Goal: Task Accomplishment & Management: Manage account settings

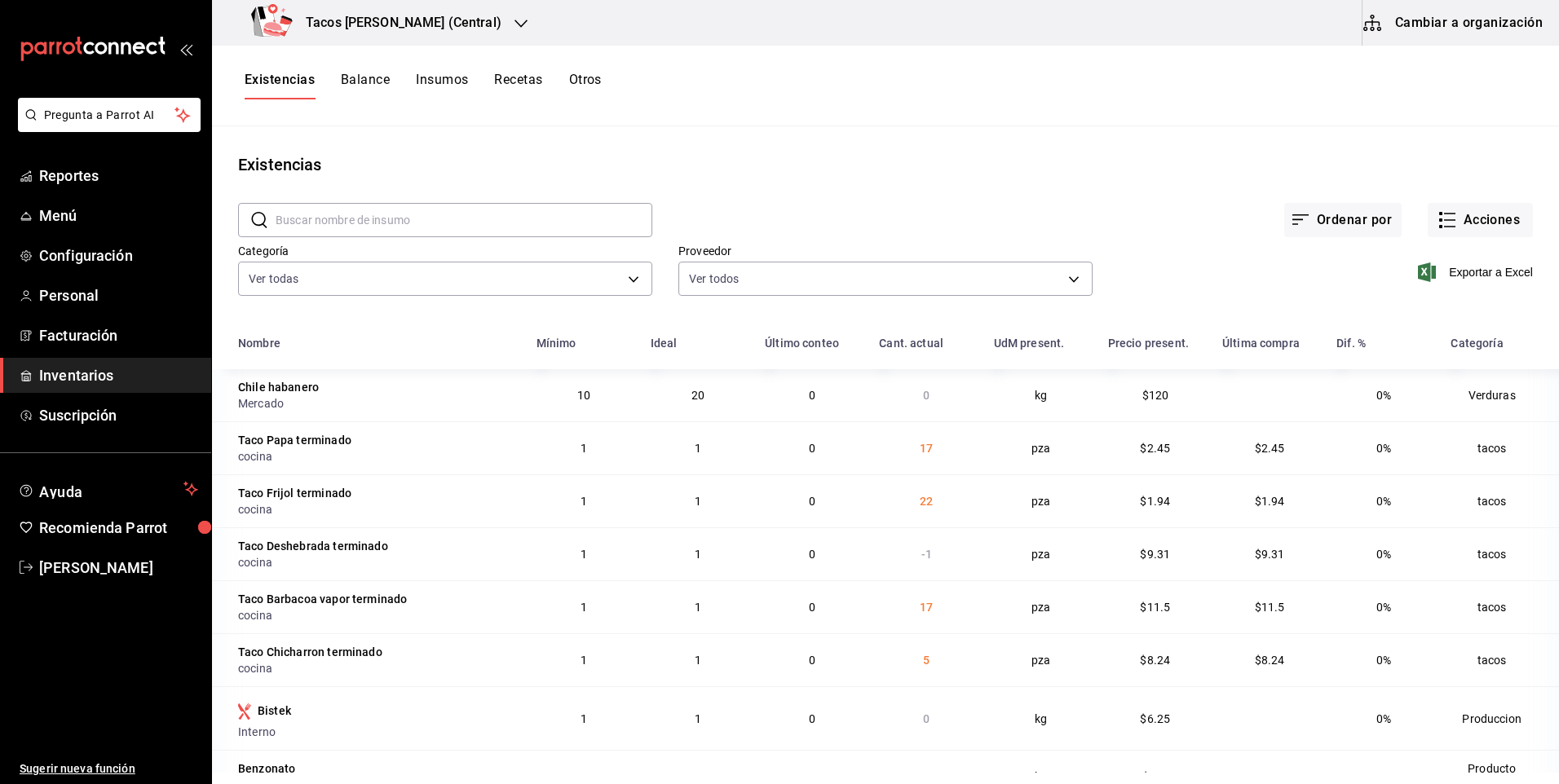
click at [424, 14] on h3 "Tacos [PERSON_NAME] (Central)" at bounding box center [397, 23] width 209 height 20
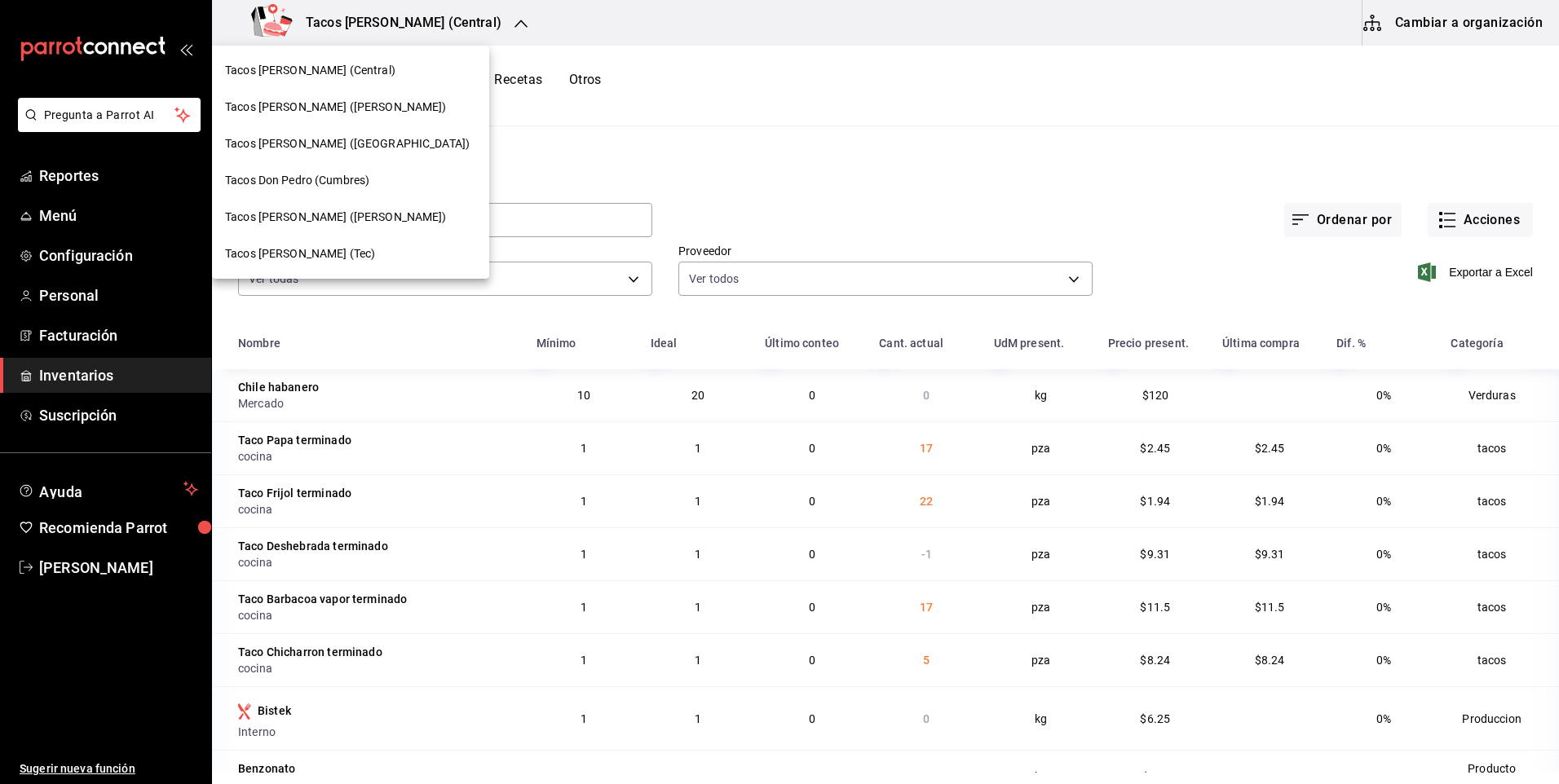
click at [371, 65] on div "Tacos [PERSON_NAME] (Central)" at bounding box center [350, 71] width 251 height 17
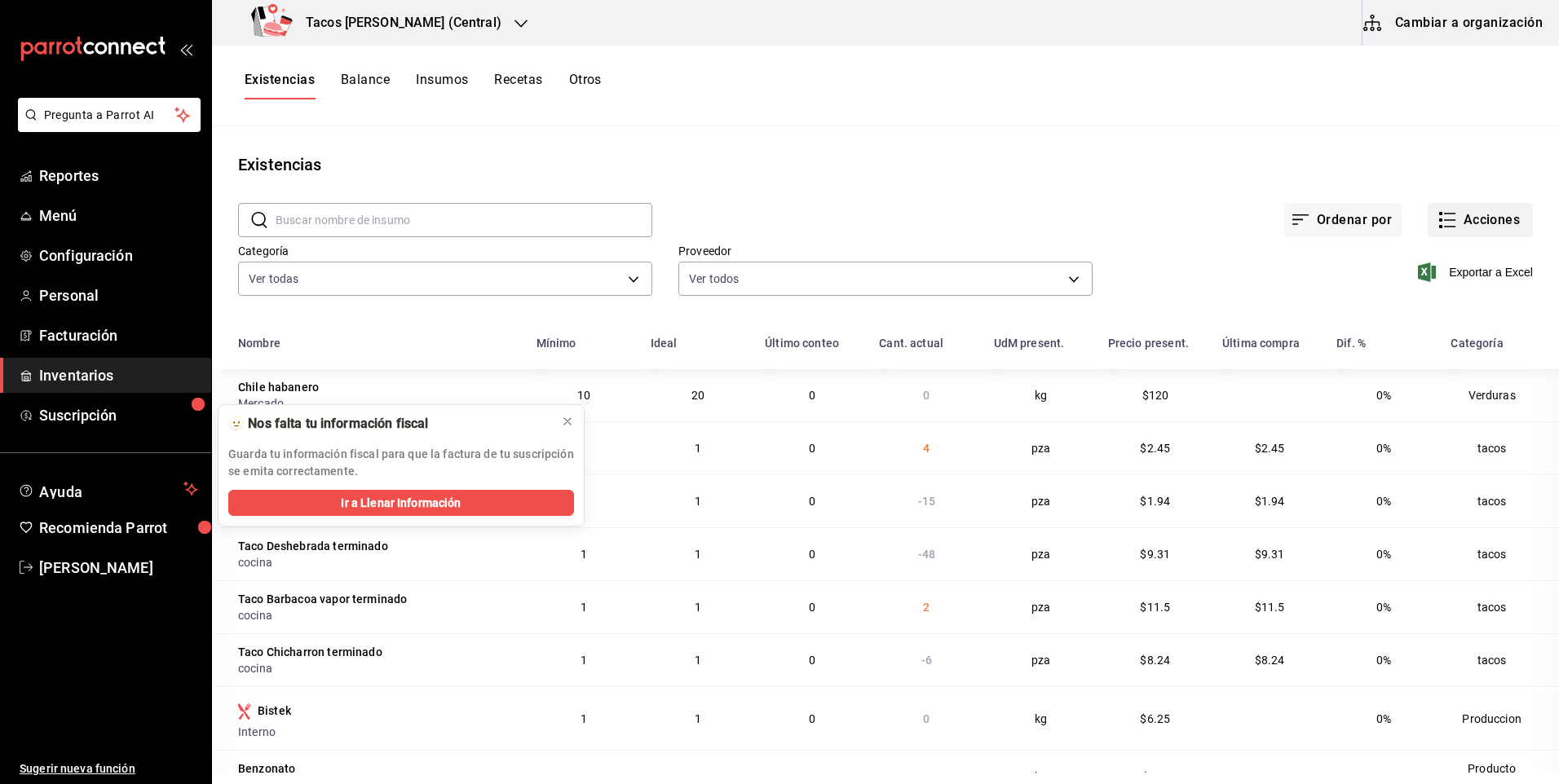
click at [1478, 229] on button "Acciones" at bounding box center [1480, 220] width 105 height 34
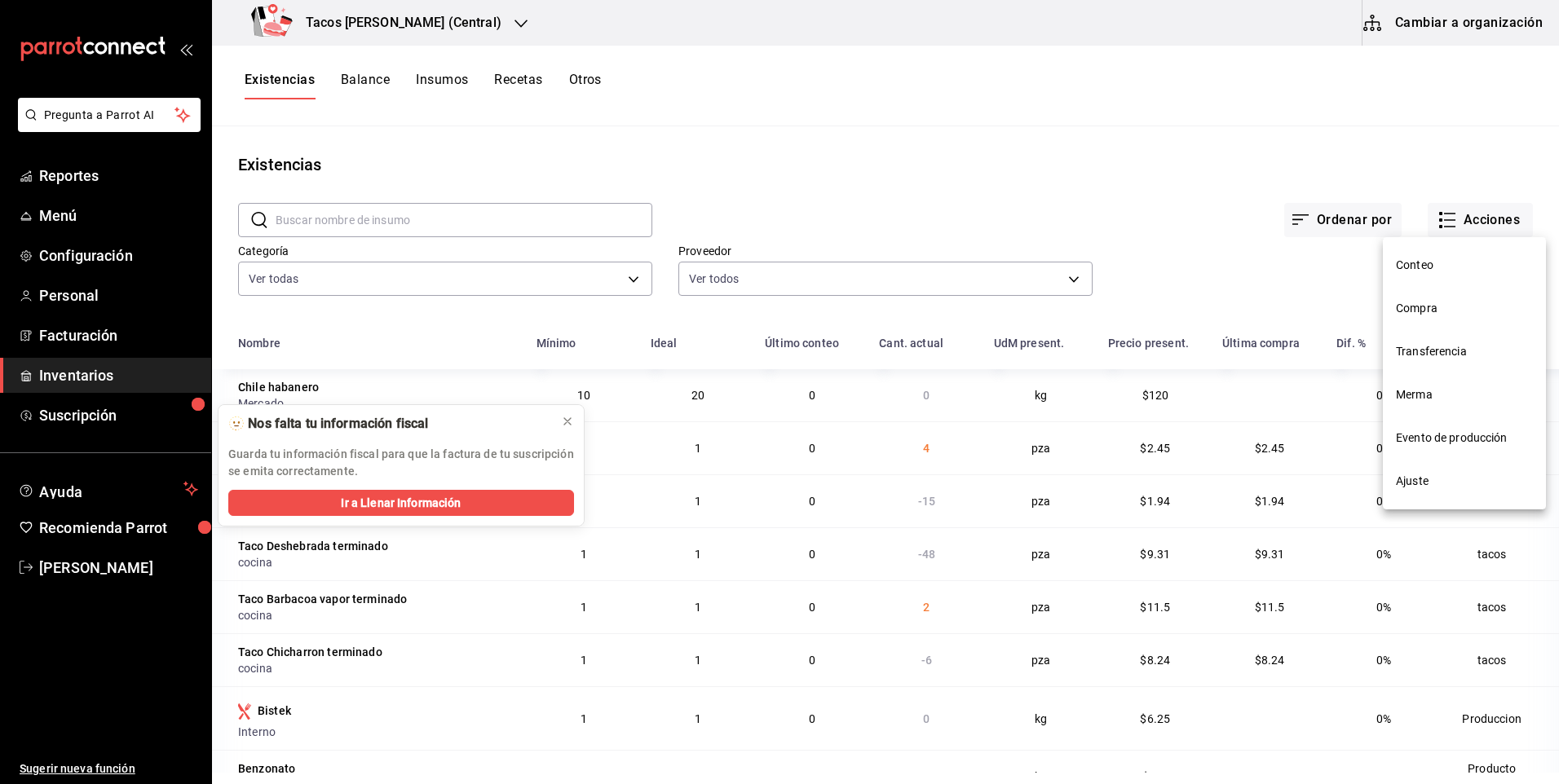
click at [1423, 485] on span "Ajuste" at bounding box center [1465, 482] width 137 height 17
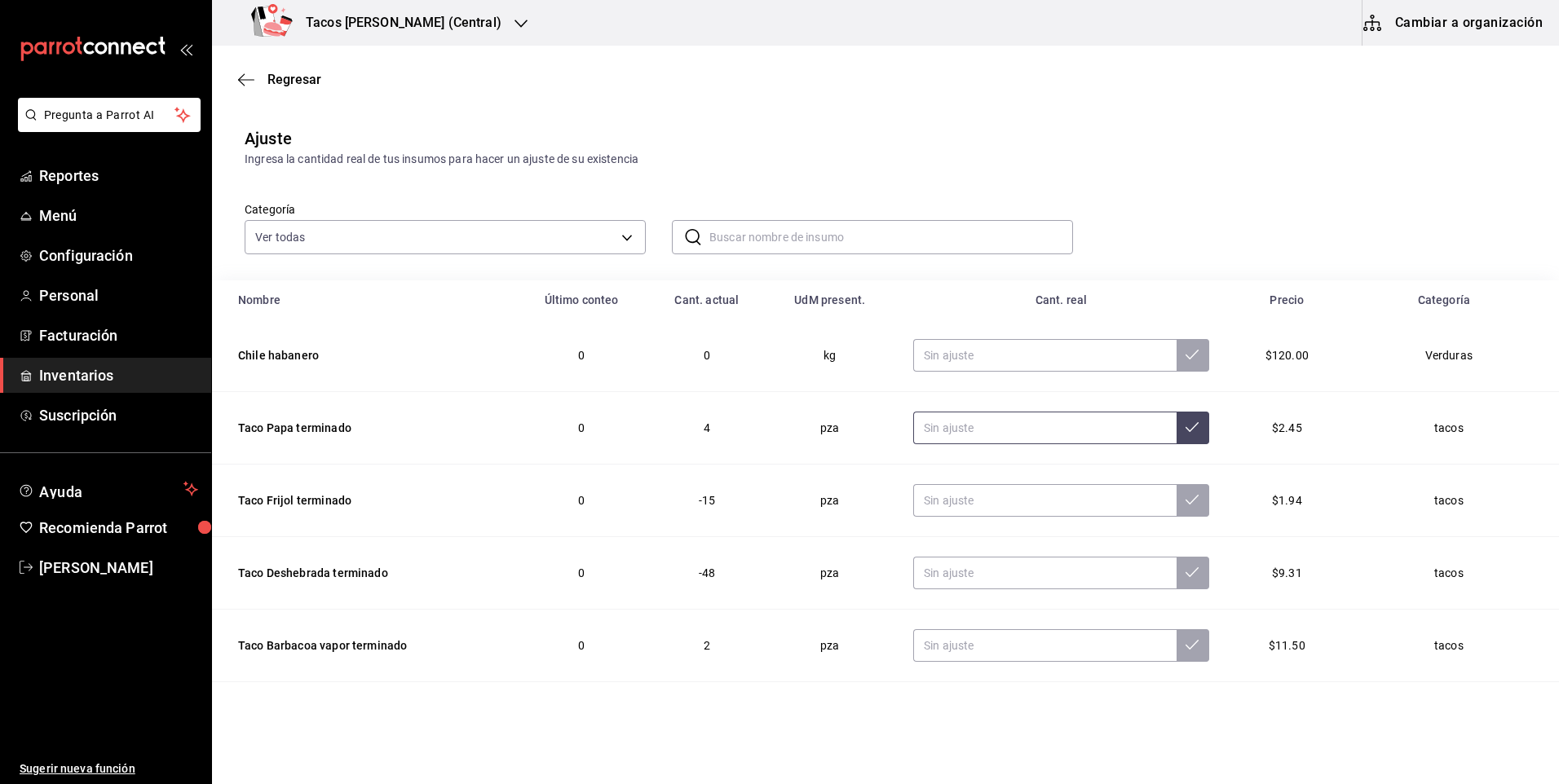
click at [983, 425] on input "text" at bounding box center [1045, 428] width 263 height 32
type input "0.00"
click at [973, 513] on input "text" at bounding box center [1045, 501] width 263 height 32
type input "0.00"
click at [977, 581] on input "text" at bounding box center [1045, 573] width 263 height 32
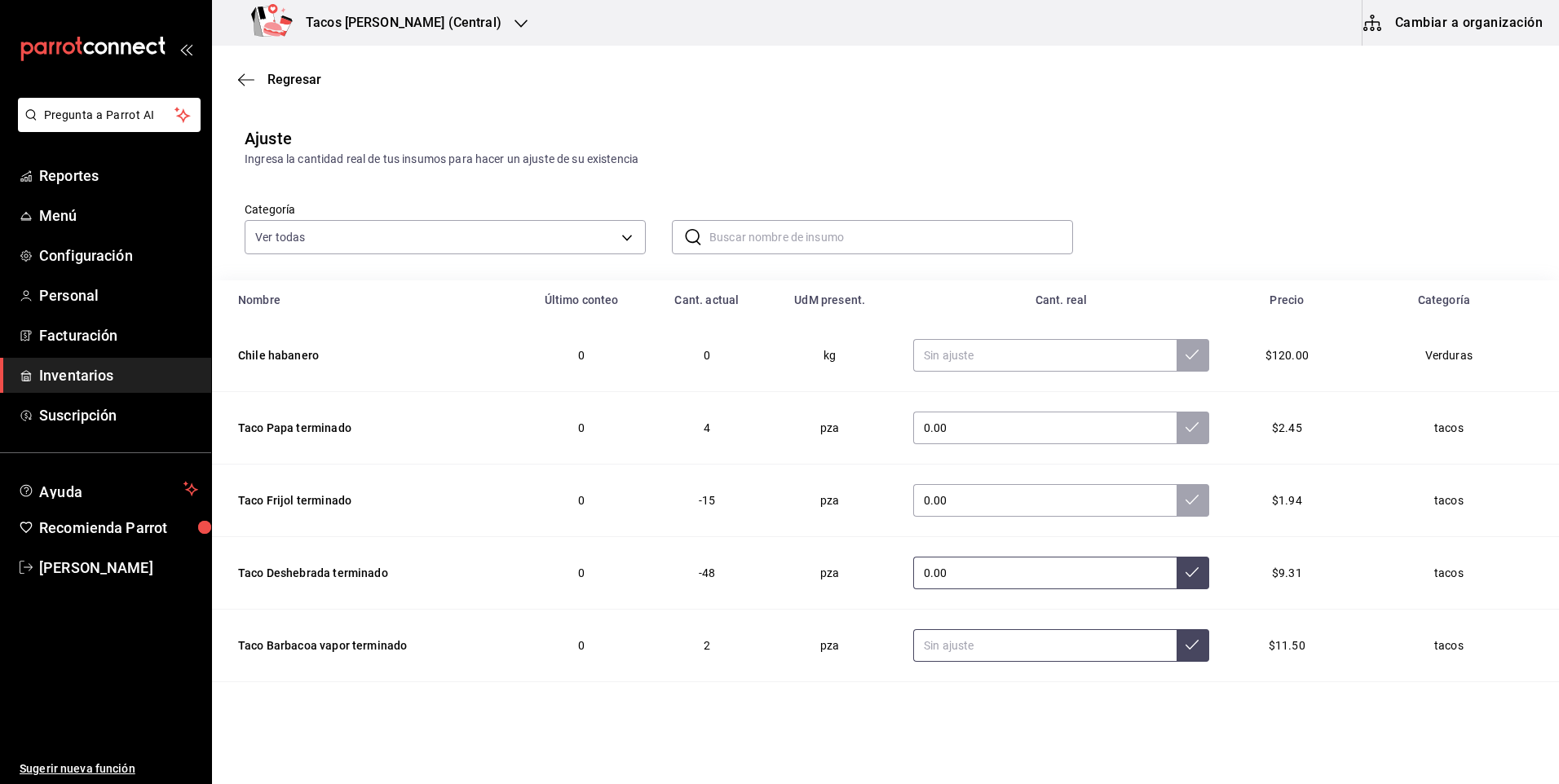
type input "0.00"
click at [986, 643] on input "text" at bounding box center [1045, 646] width 263 height 32
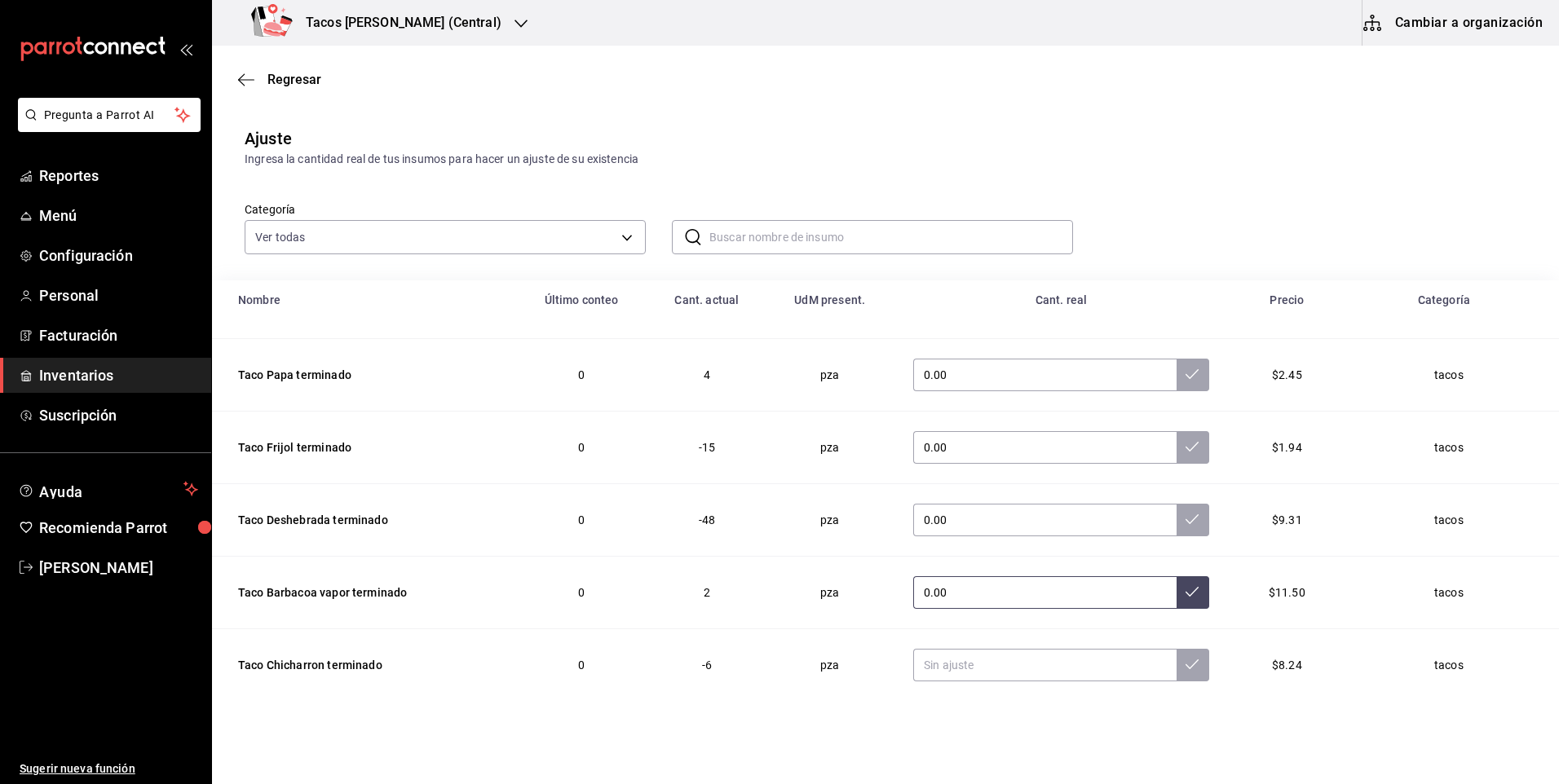
scroll to position [81, 0]
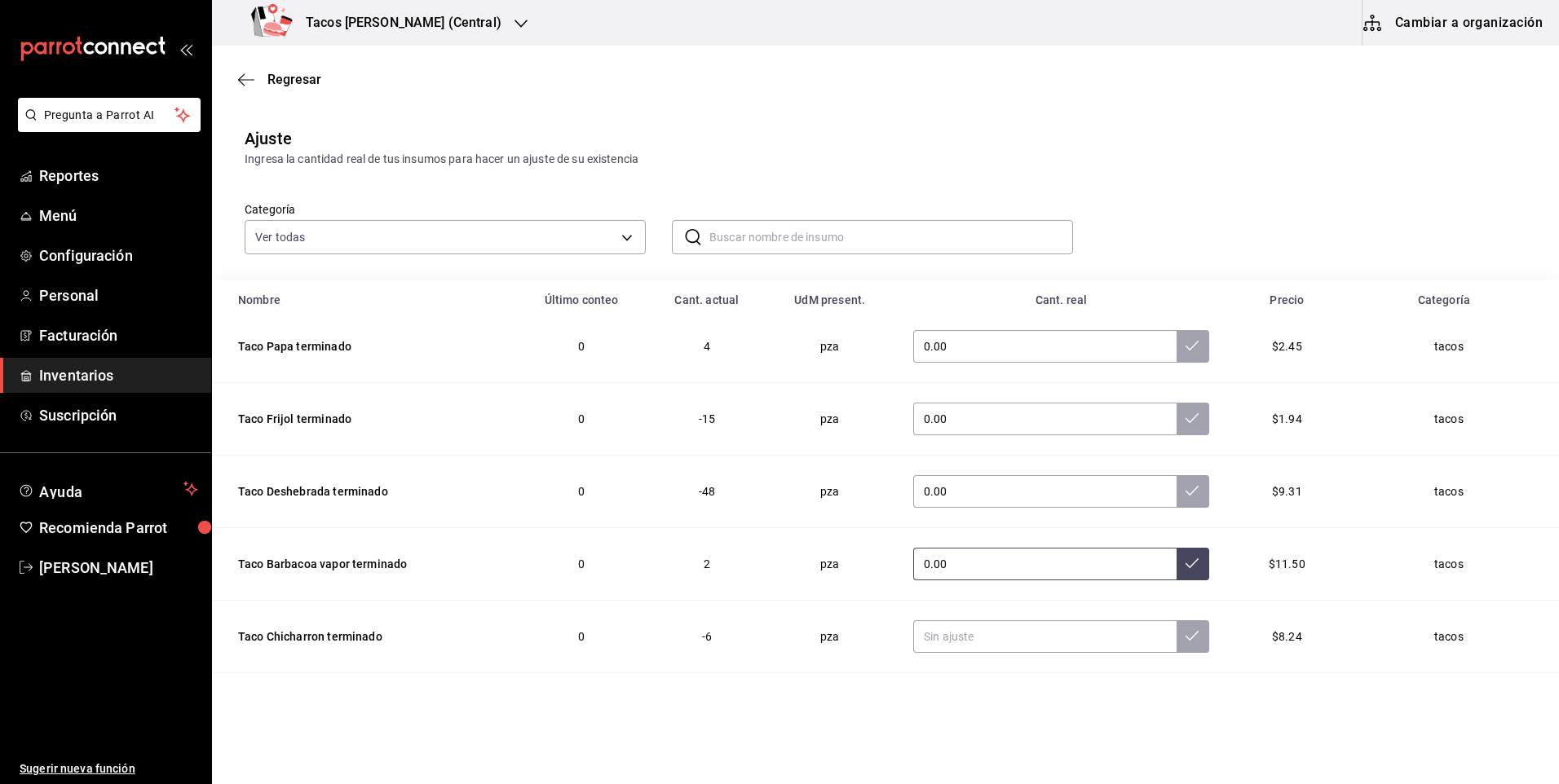
type input "0.00"
click at [987, 643] on input "text" at bounding box center [1045, 636] width 263 height 32
type input "0.00"
click at [1176, 644] on button at bounding box center [1193, 636] width 32 height 32
click at [1144, 542] on td "0.00" at bounding box center [1061, 565] width 335 height 72
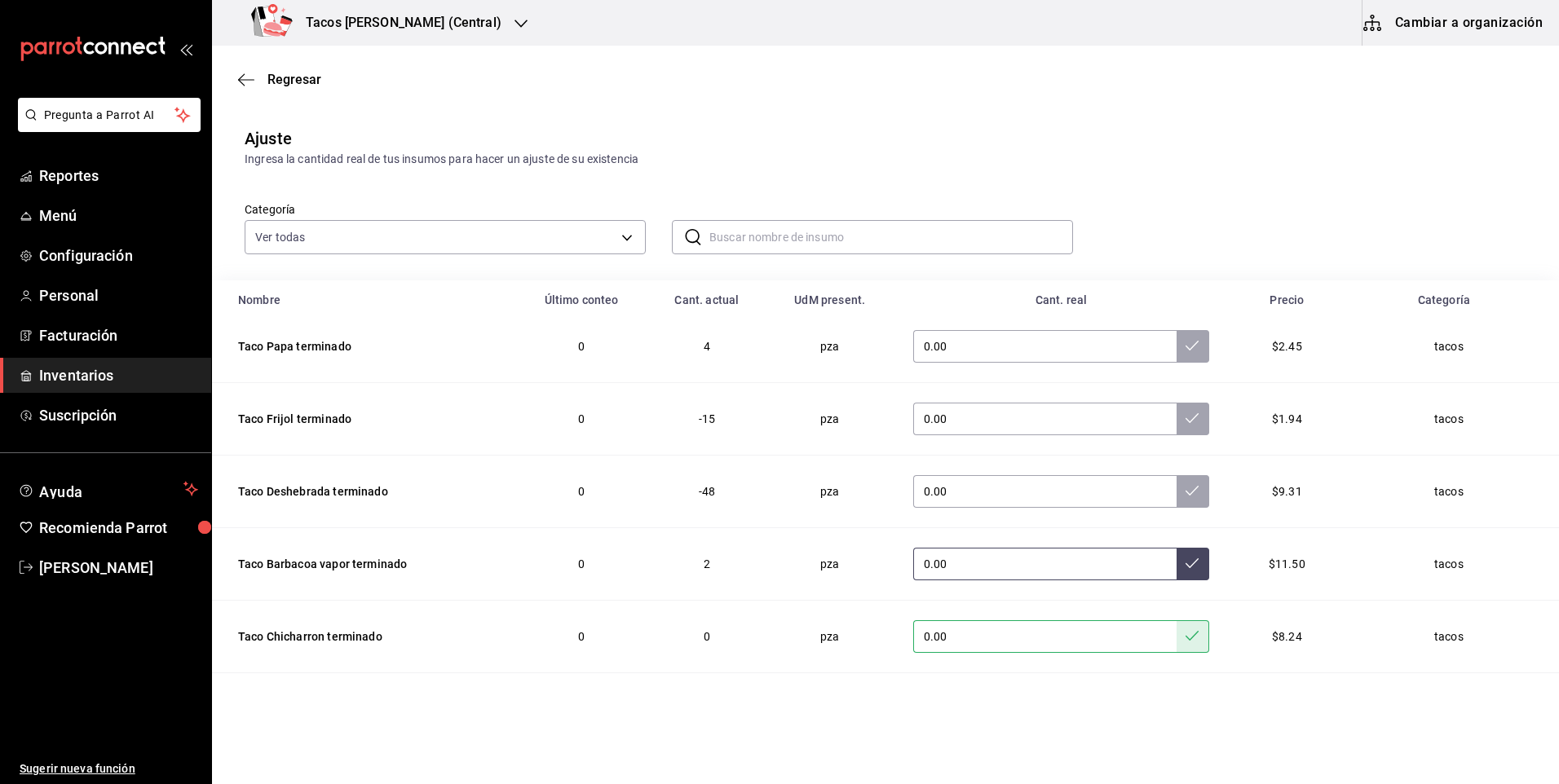
click at [1176, 581] on button at bounding box center [1193, 564] width 32 height 32
click at [1186, 494] on icon at bounding box center [1193, 491] width 13 height 13
click at [1176, 411] on button at bounding box center [1193, 419] width 32 height 32
click at [1162, 363] on td "0.00" at bounding box center [1061, 347] width 335 height 72
click at [1176, 338] on button at bounding box center [1193, 346] width 32 height 32
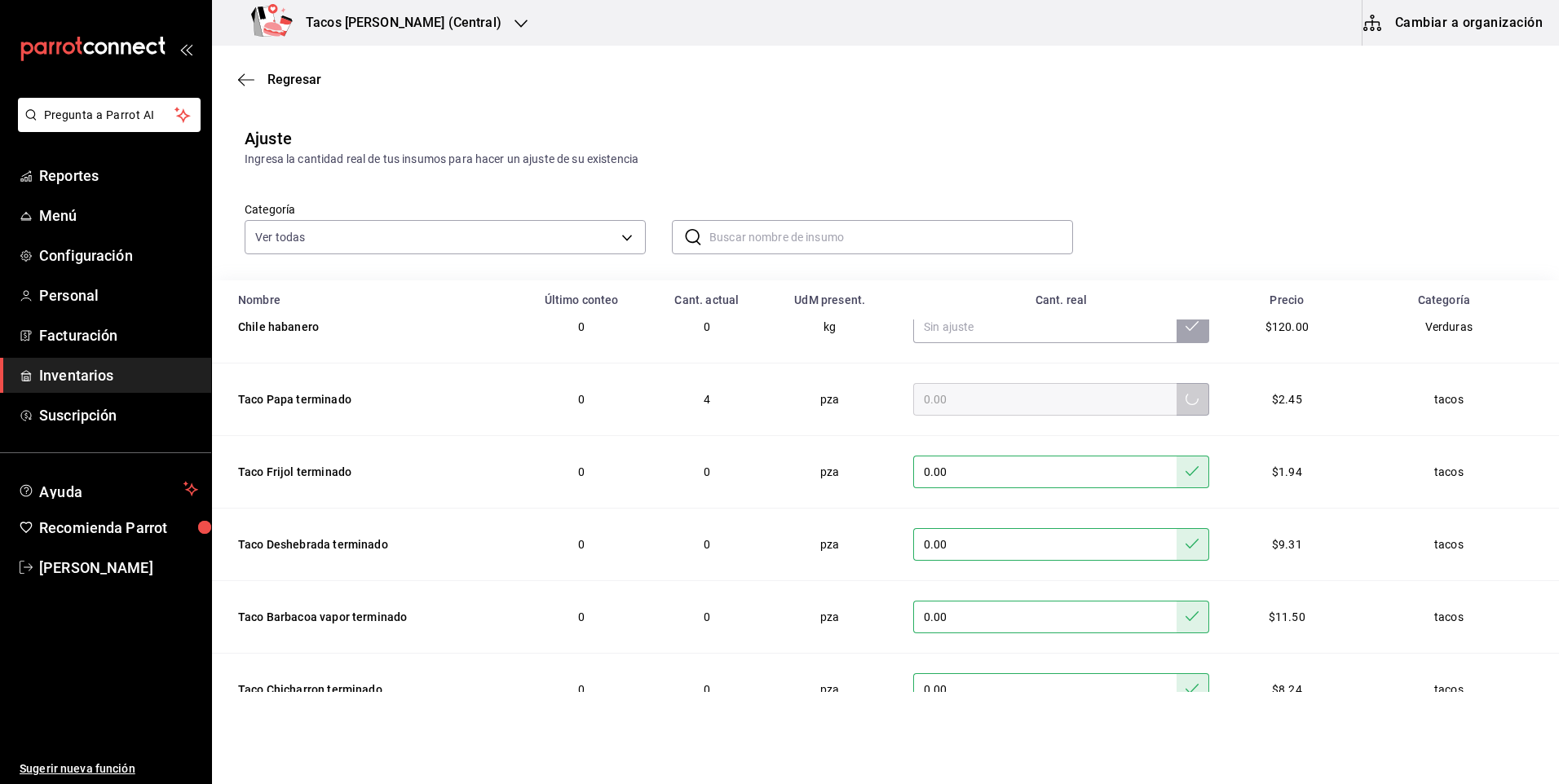
scroll to position [0, 0]
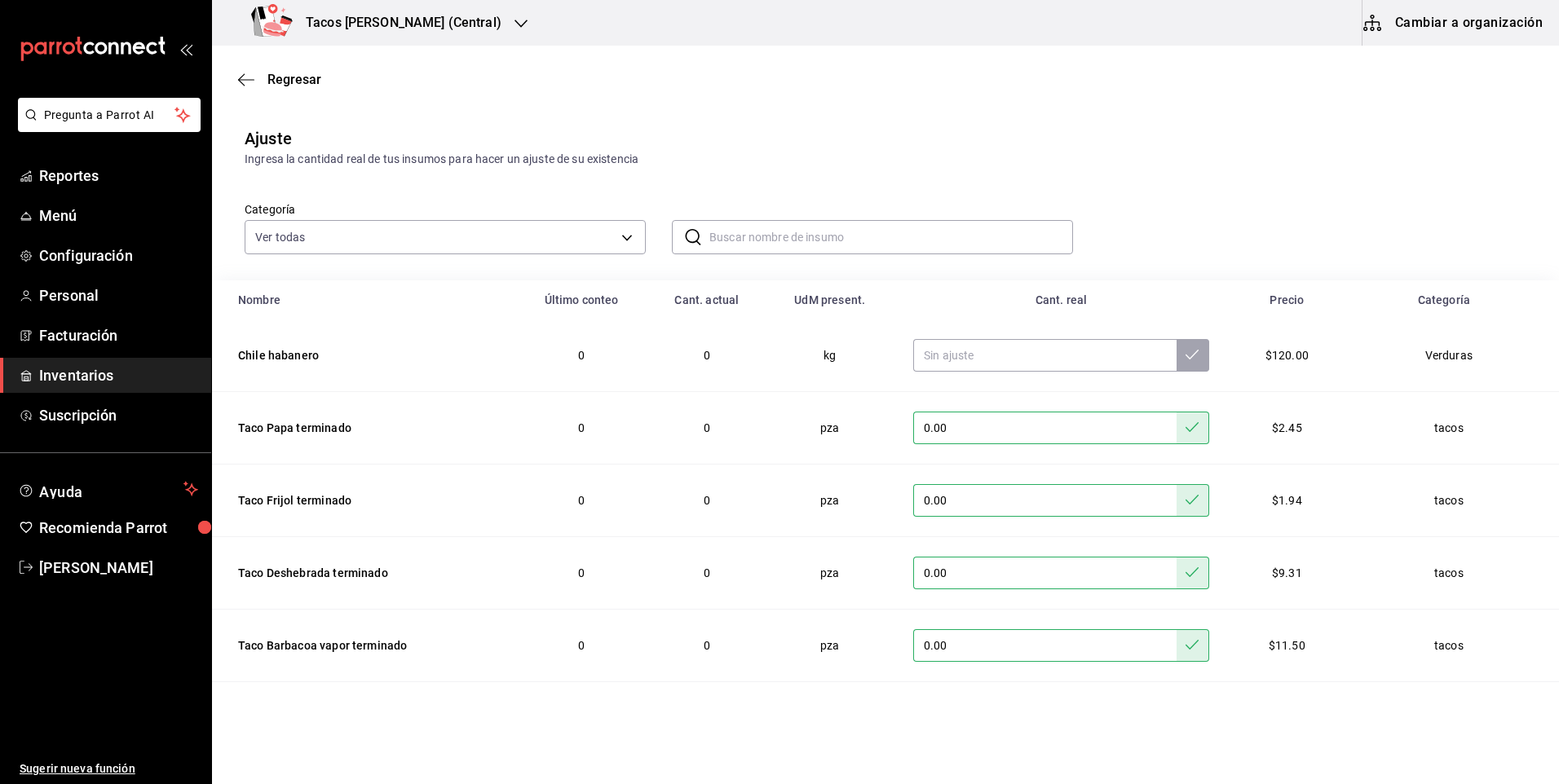
click at [266, 67] on div "Regresar" at bounding box center [885, 80] width 1347 height 42
click at [281, 81] on span "Regresar" at bounding box center [294, 79] width 53 height 15
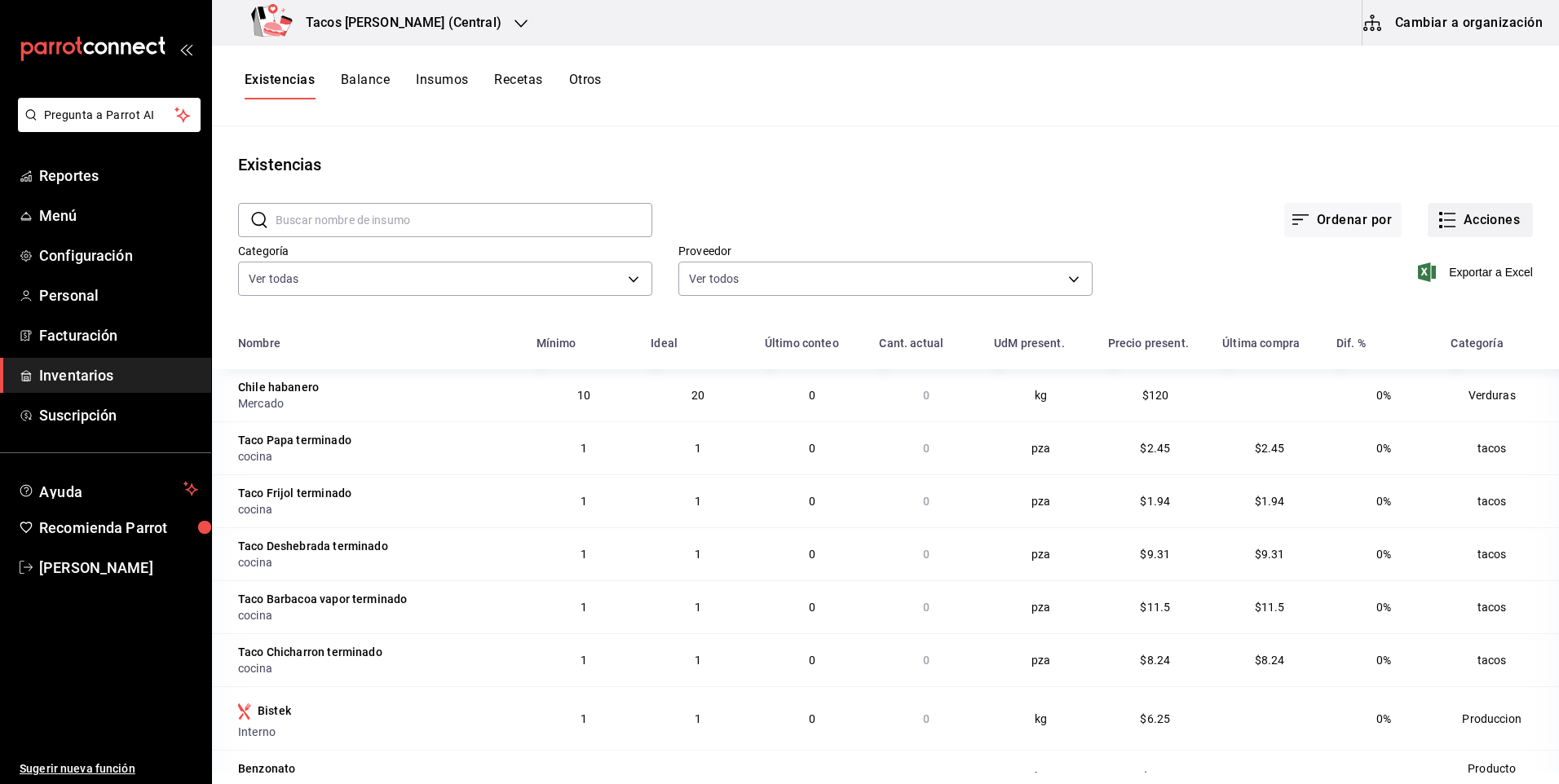
click at [1491, 221] on button "Acciones" at bounding box center [1480, 220] width 105 height 34
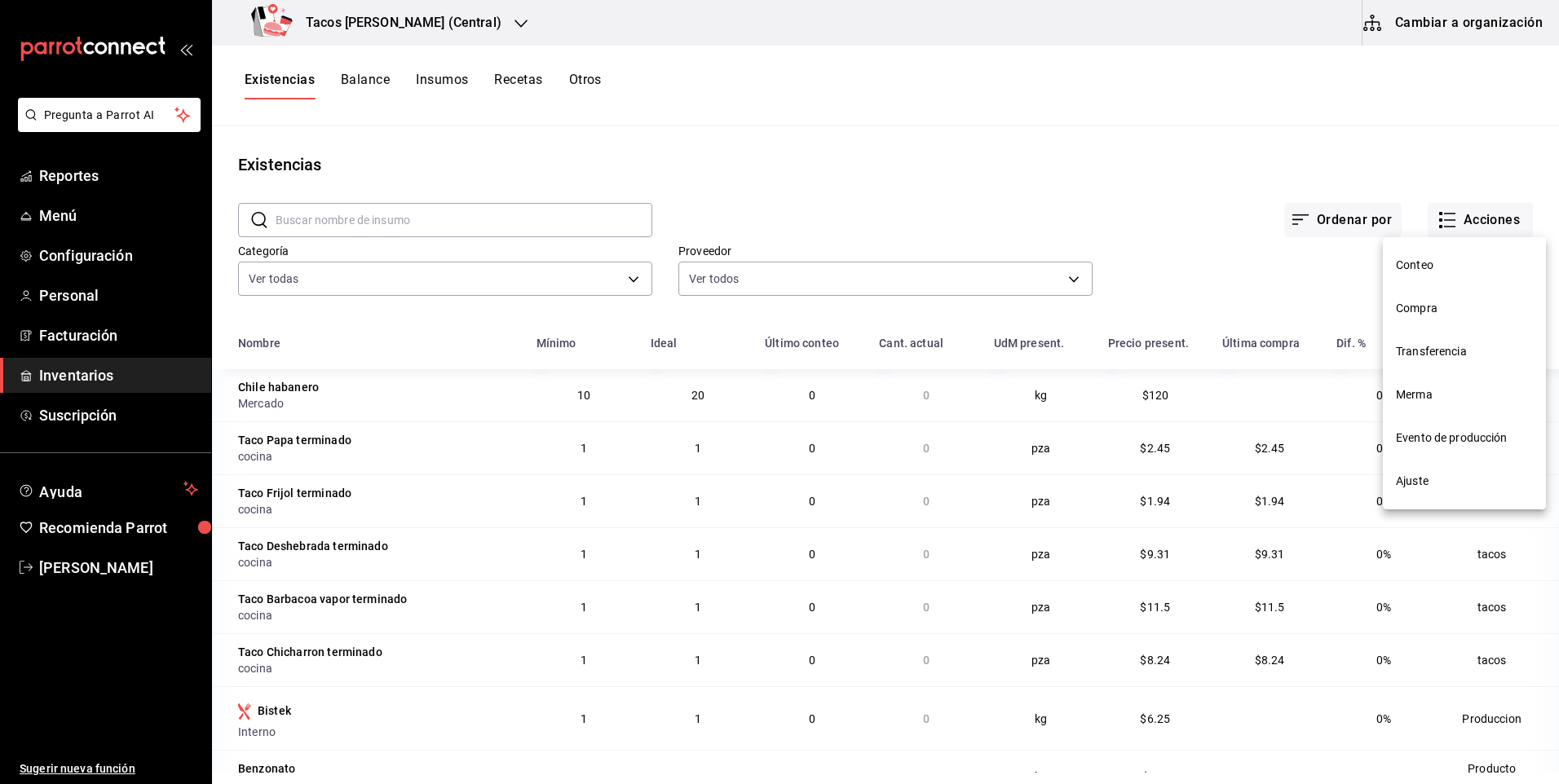
click at [1423, 305] on span "Compra" at bounding box center [1465, 309] width 137 height 17
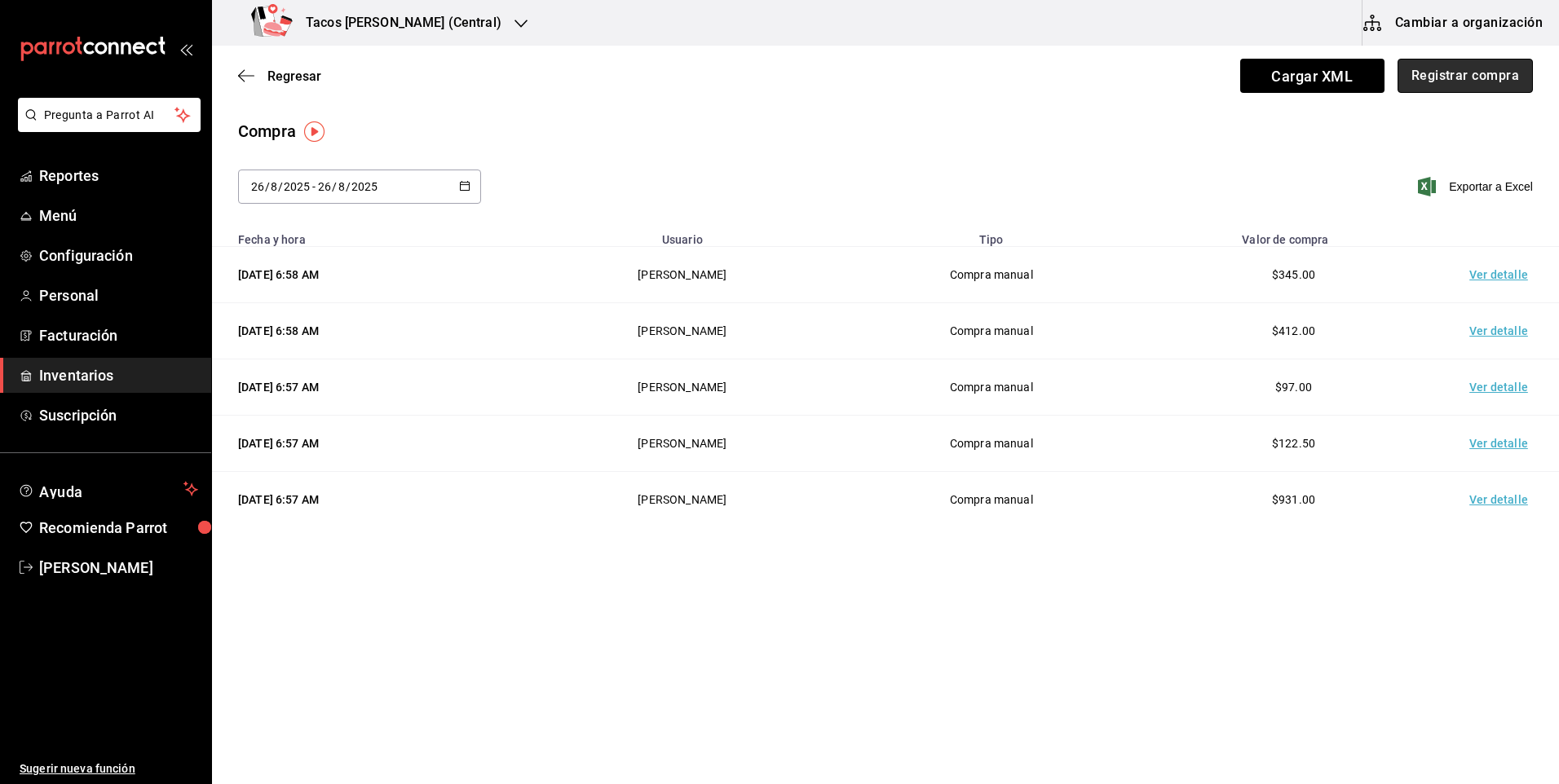
click at [1437, 89] on button "Registrar compra" at bounding box center [1465, 76] width 135 height 34
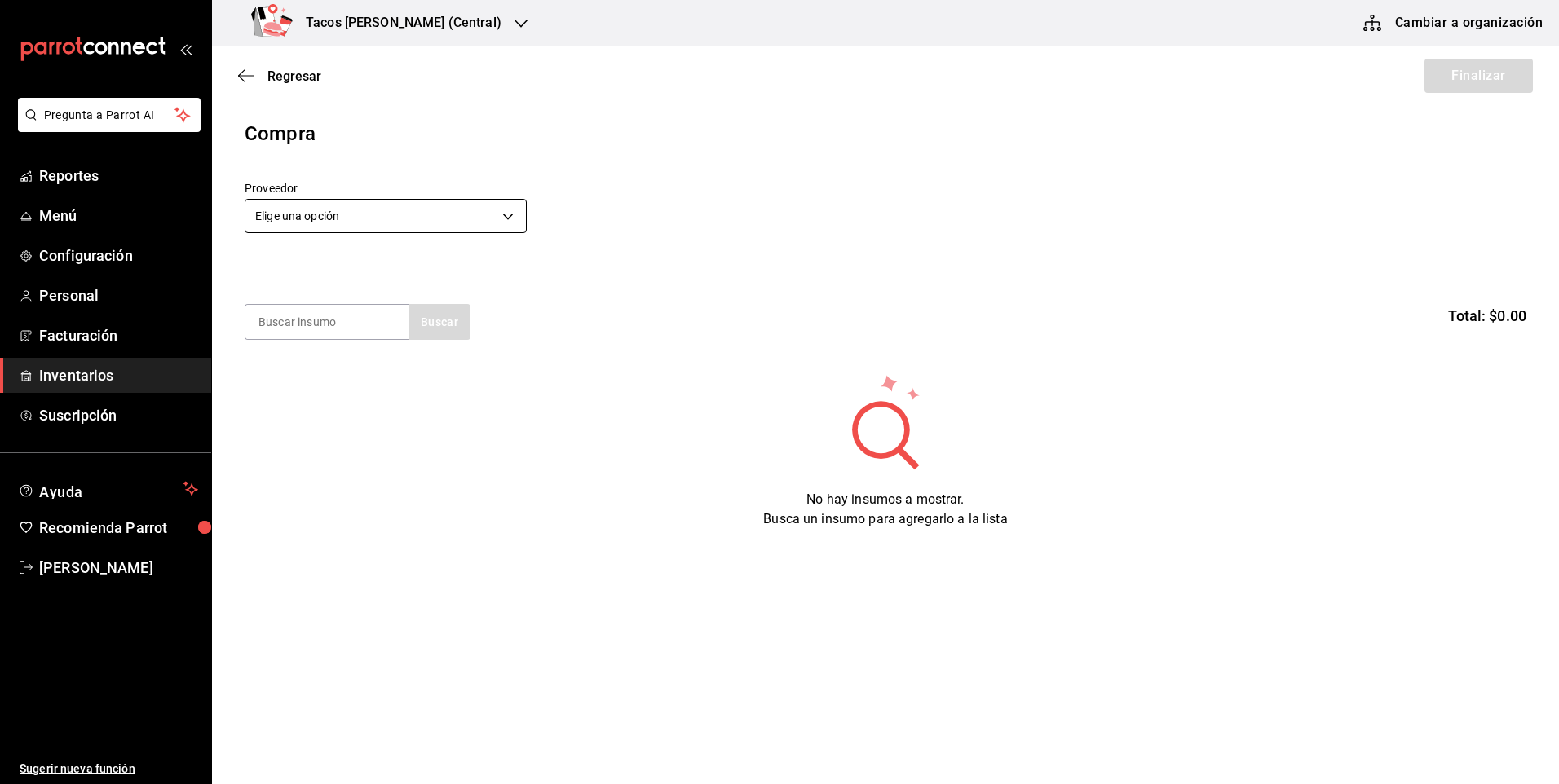
click at [468, 198] on div "Elige una opción default" at bounding box center [385, 214] width 282 height 43
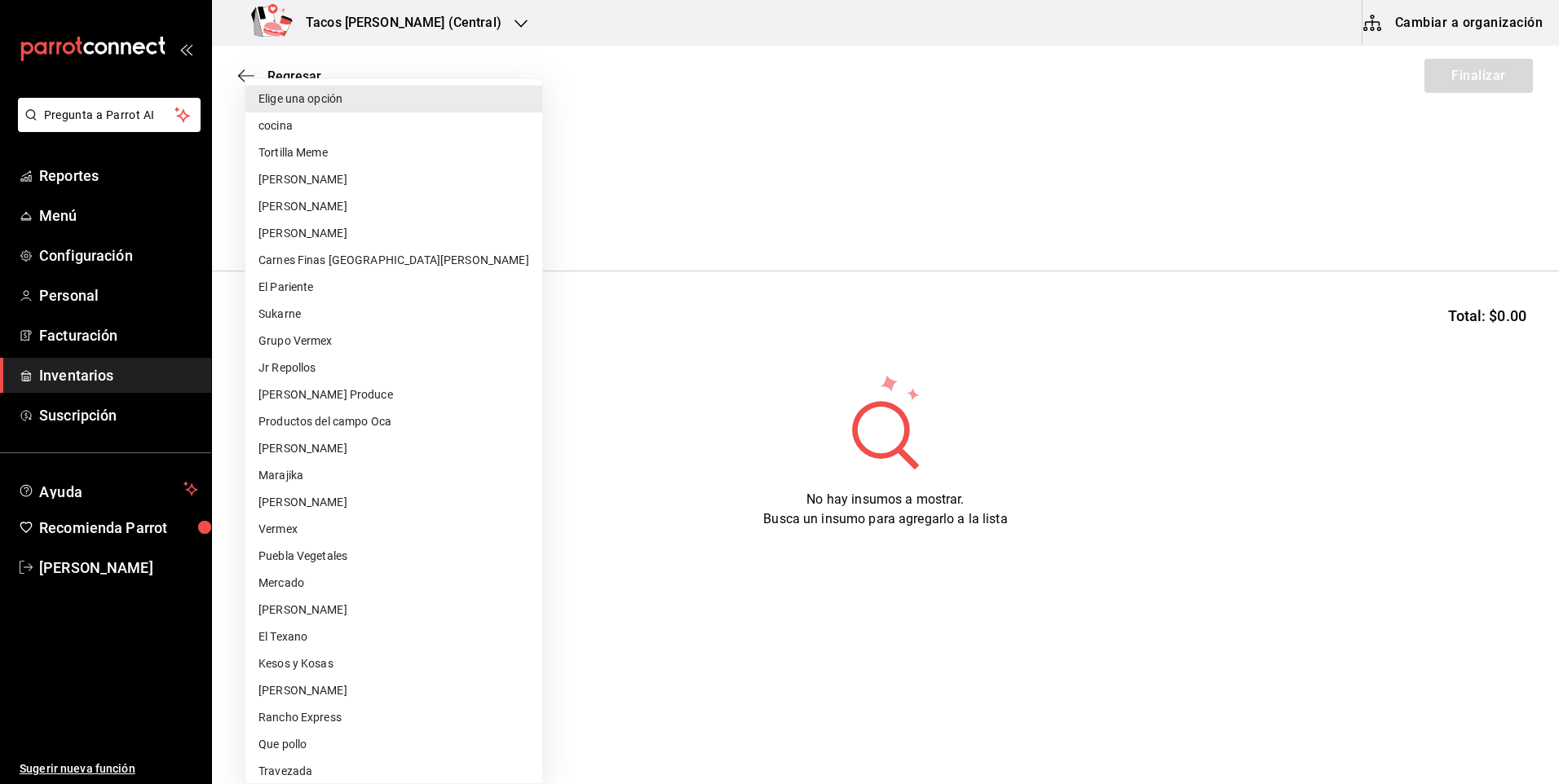
click at [468, 202] on body "Pregunta a Parrot AI Reportes Menú Configuración Personal Facturación Inventari…" at bounding box center [780, 346] width 1559 height 692
click at [356, 120] on li "cocina" at bounding box center [393, 126] width 297 height 27
type input "237c9a5b-4078-49eb-83ef-23bf52bd7acd"
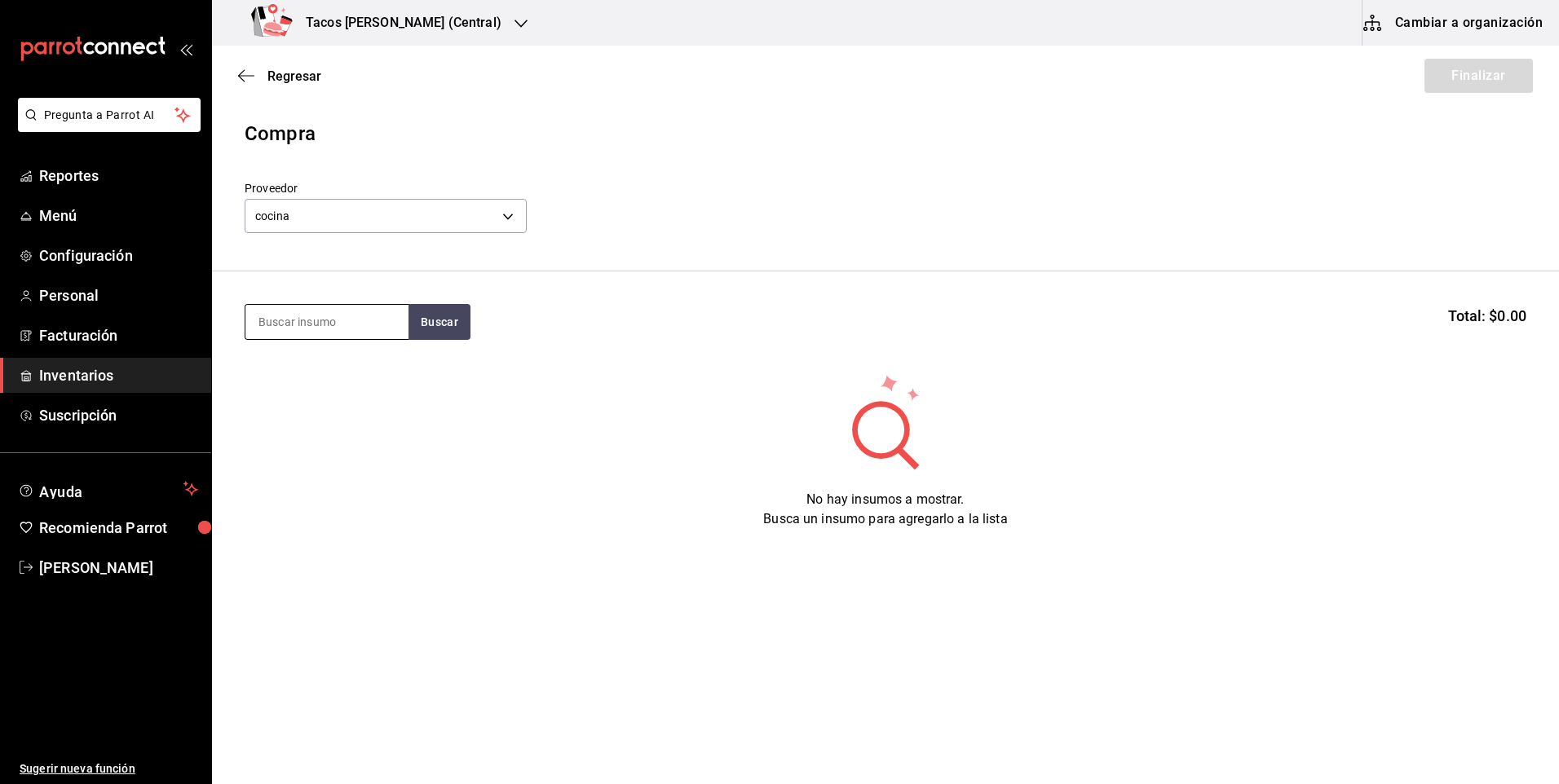
click at [316, 318] on input at bounding box center [326, 322] width 163 height 34
type input "des"
click at [415, 326] on button "Buscar" at bounding box center [439, 322] width 62 height 36
click at [359, 361] on div "Taco Deshebrada terminado" at bounding box center [327, 379] width 137 height 39
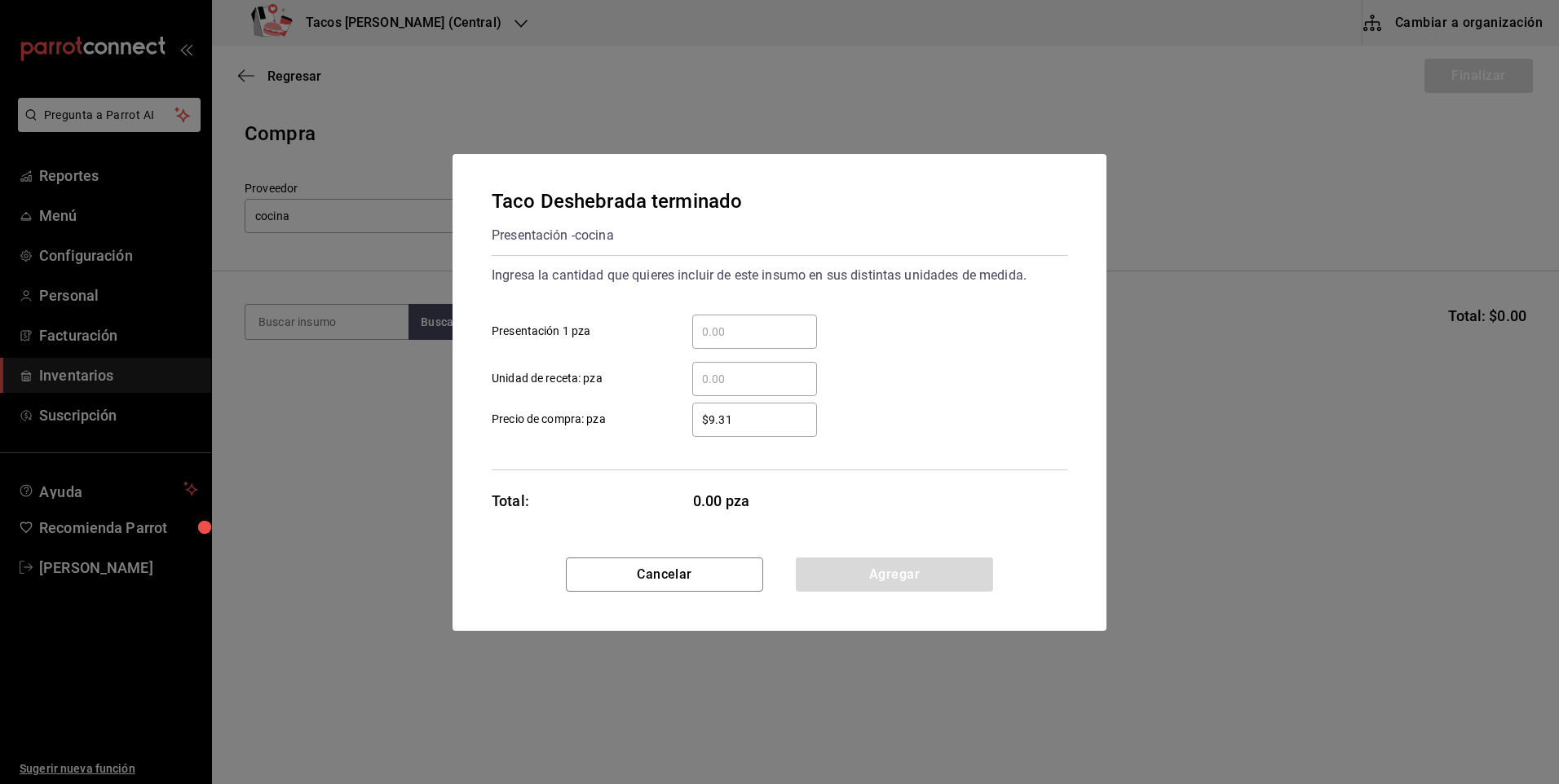
click at [771, 335] on input "​ Presentación 1 pza" at bounding box center [755, 332] width 125 height 20
type input "40"
click at [841, 574] on button "Agregar" at bounding box center [894, 575] width 197 height 34
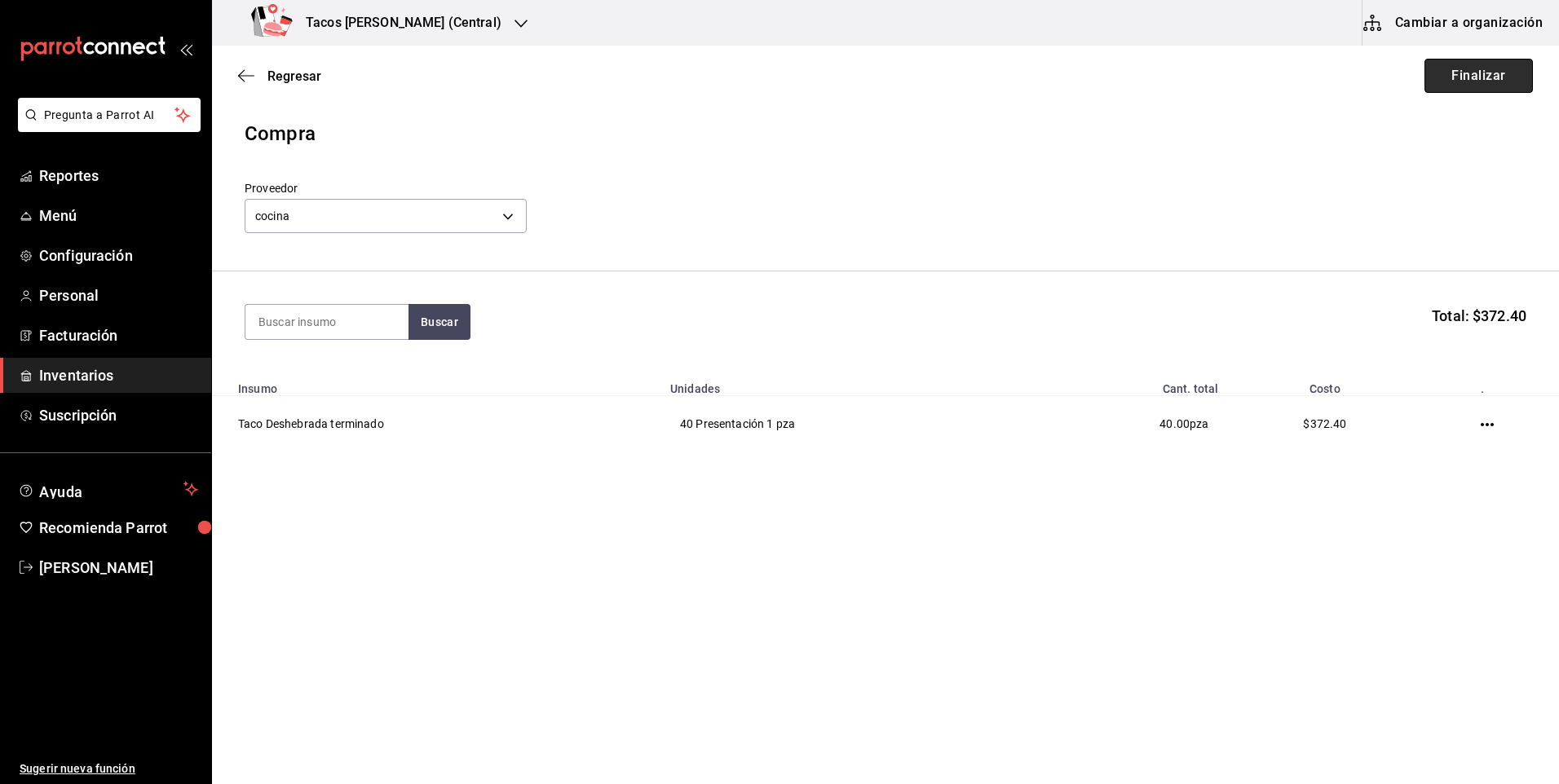
click at [1483, 89] on button "Finalizar" at bounding box center [1479, 76] width 109 height 34
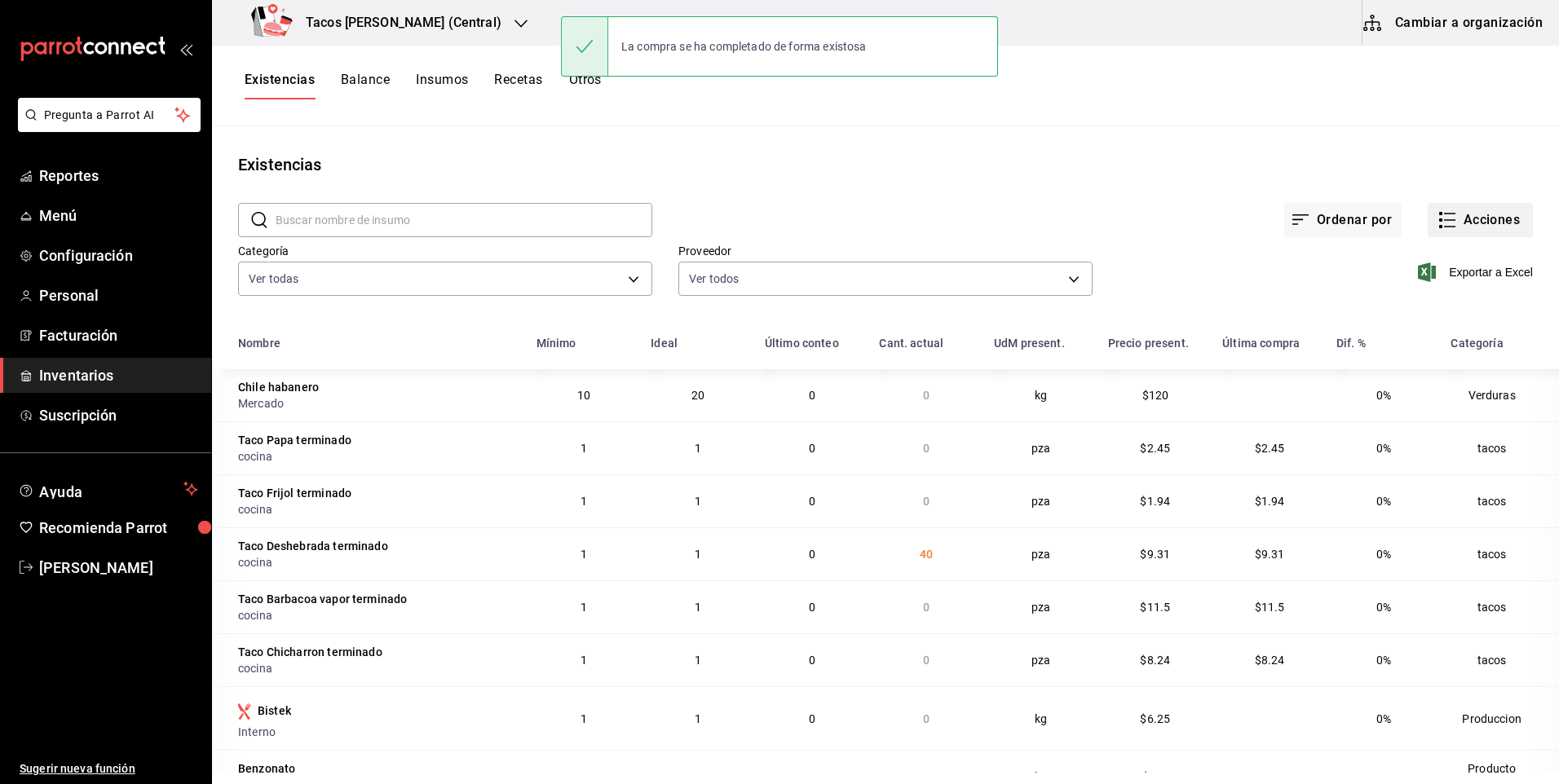
click at [1484, 228] on button "Acciones" at bounding box center [1480, 220] width 105 height 34
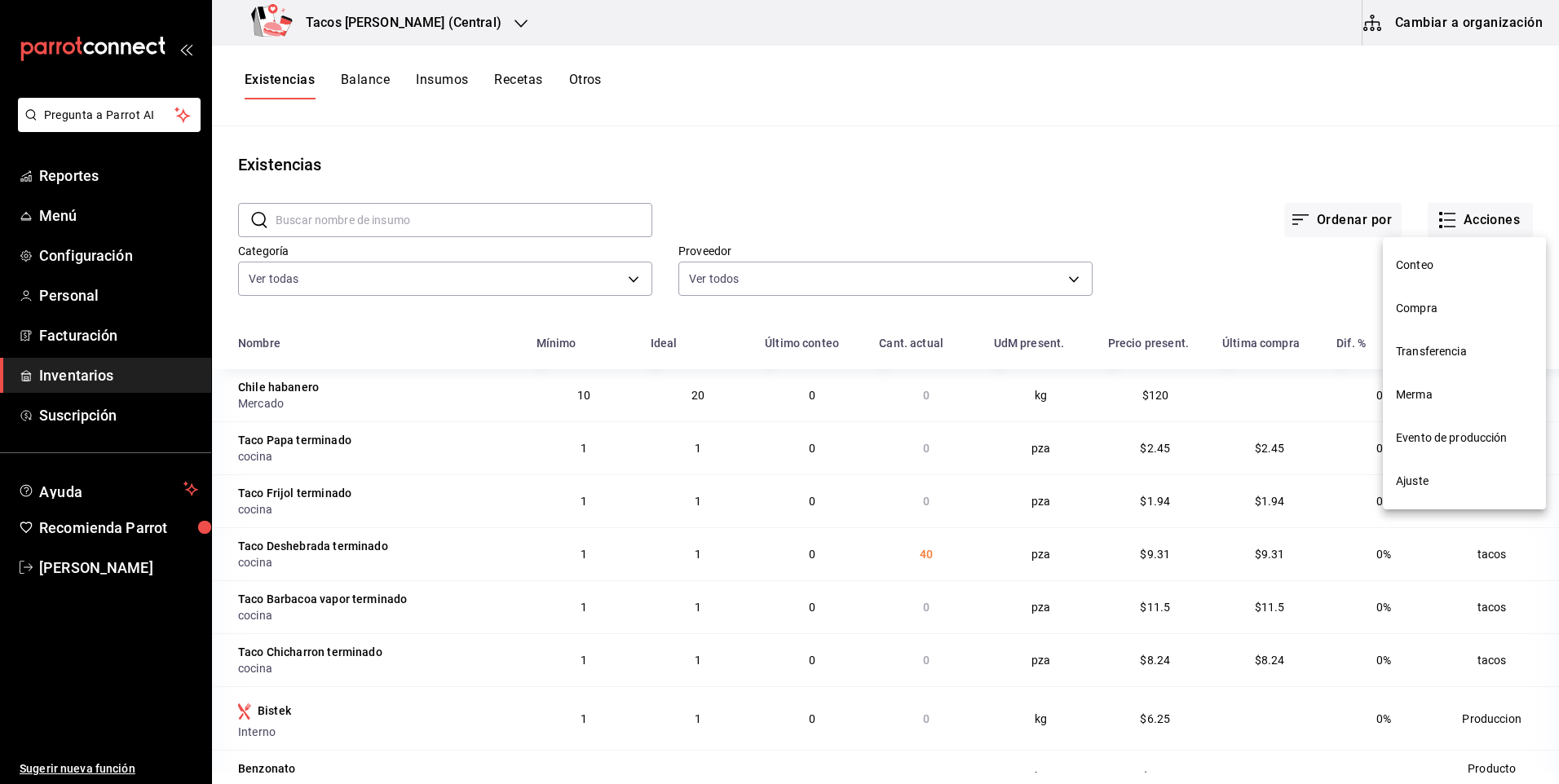
click at [1455, 317] on span "Compra" at bounding box center [1465, 309] width 137 height 17
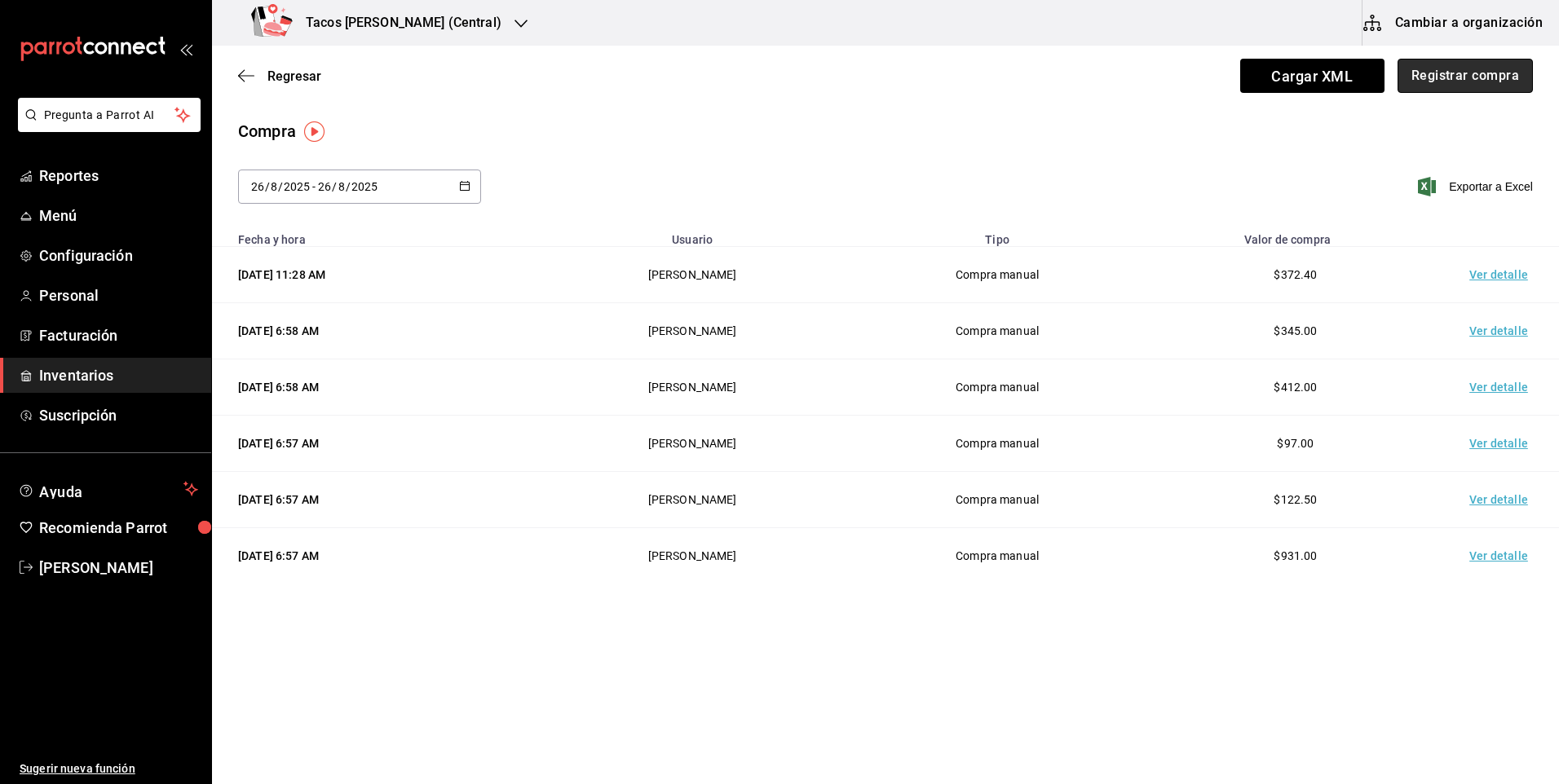
click at [1442, 76] on button "Registrar compra" at bounding box center [1465, 76] width 135 height 34
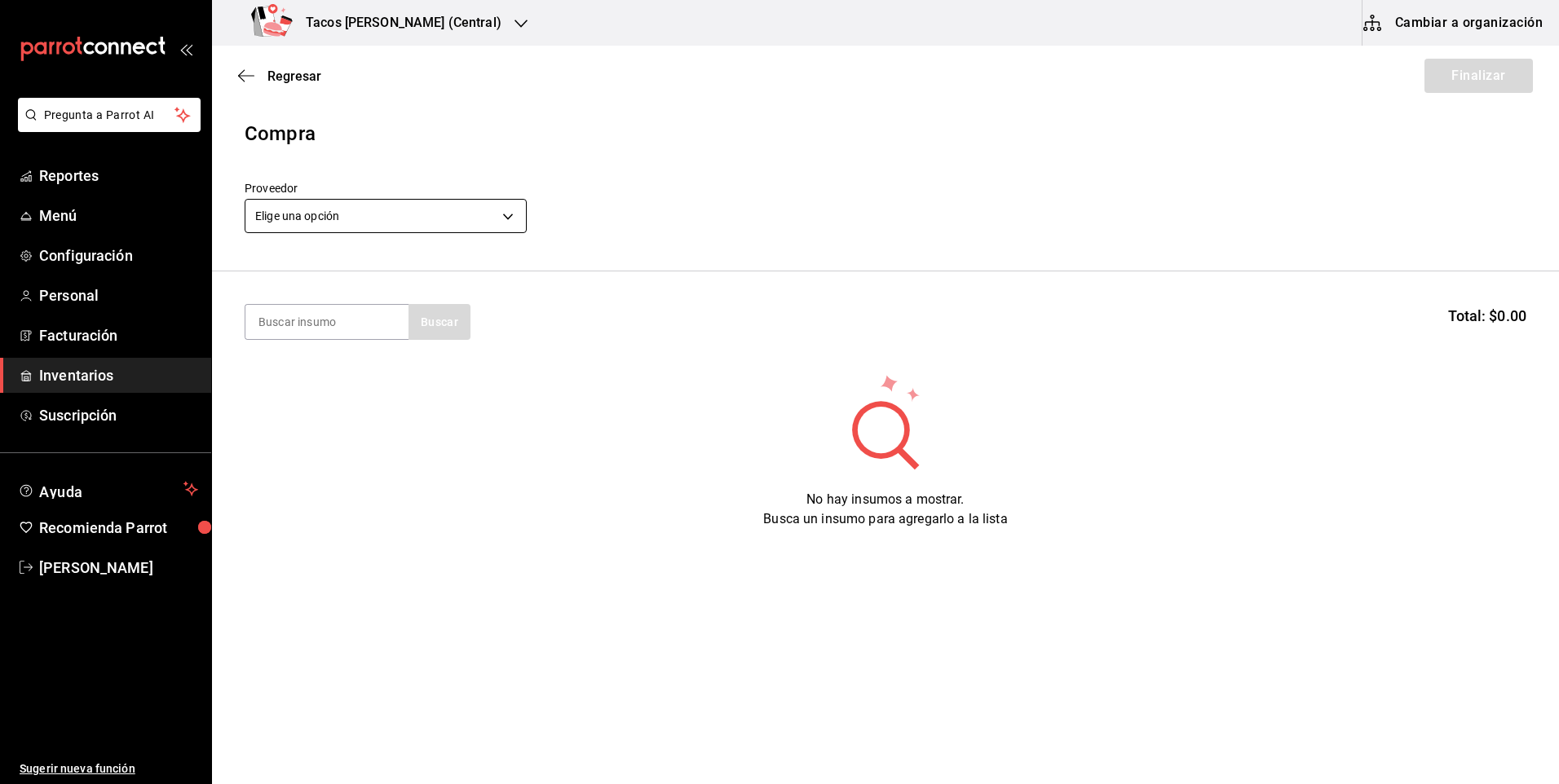
click at [504, 217] on body "Pregunta a Parrot AI Reportes Menú Configuración Personal Facturación Inventari…" at bounding box center [780, 346] width 1559 height 692
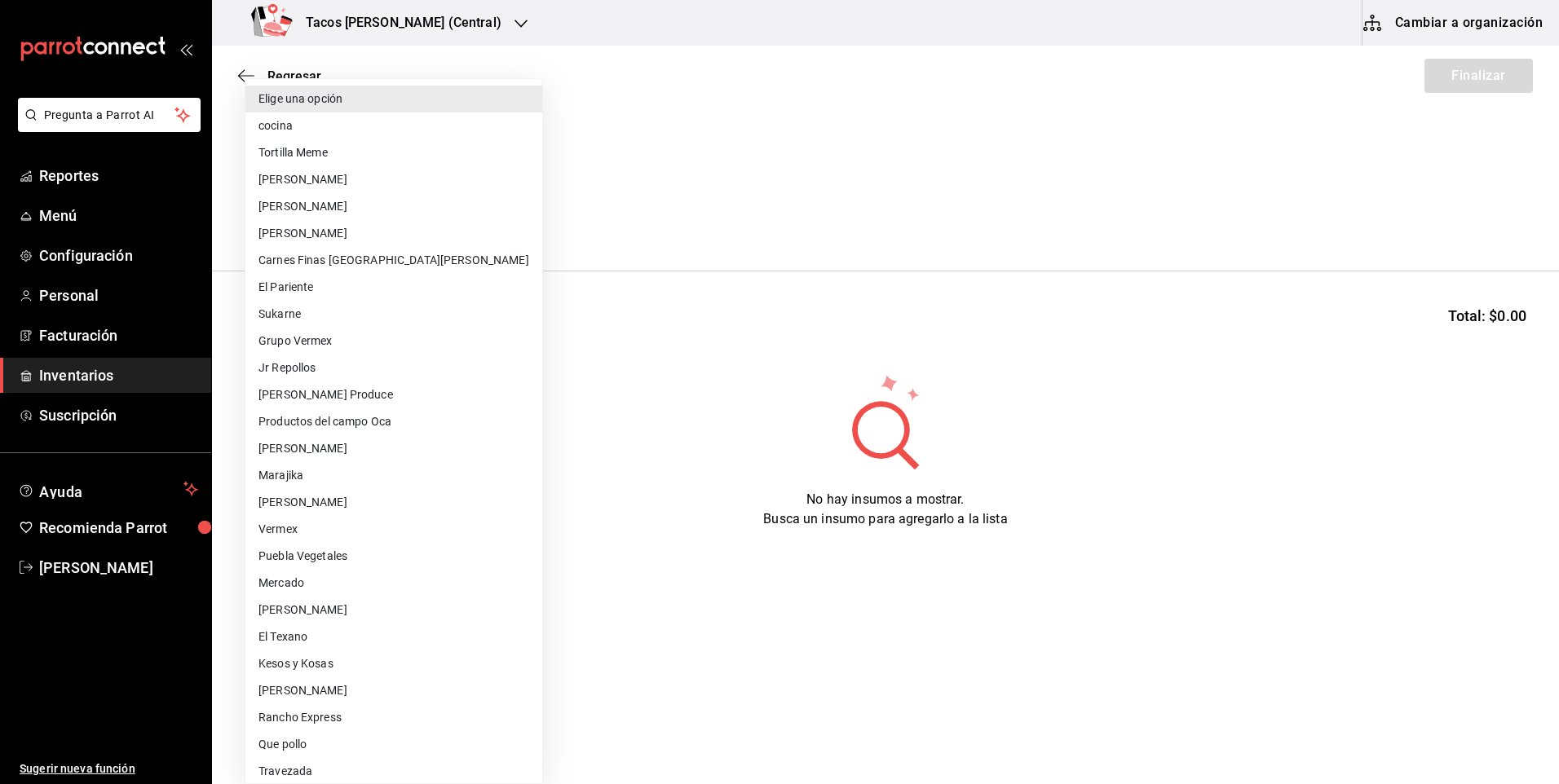
click at [388, 117] on li "cocina" at bounding box center [393, 126] width 297 height 27
type input "237c9a5b-4078-49eb-83ef-23bf52bd7acd"
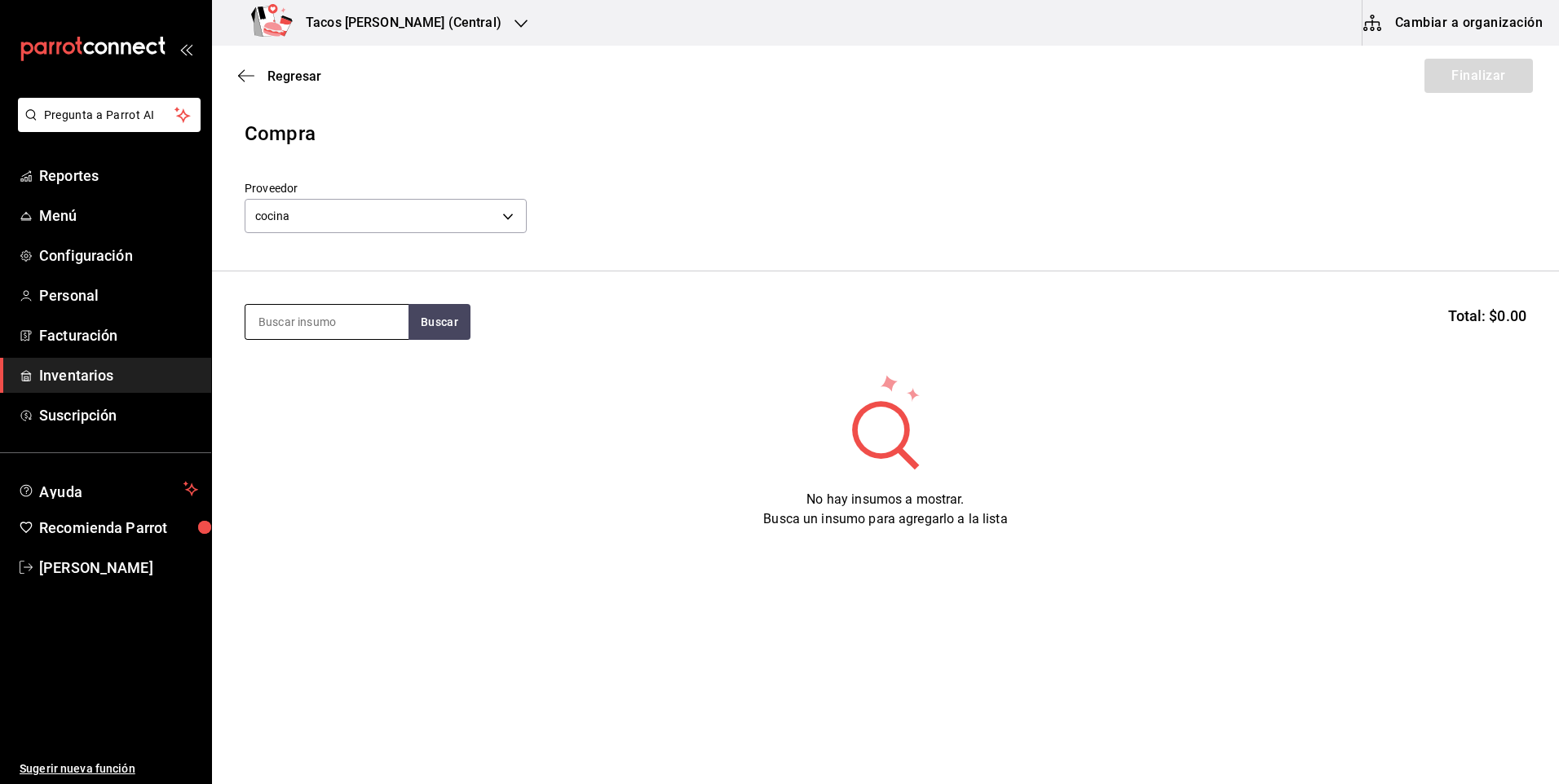
click at [309, 321] on input at bounding box center [326, 322] width 163 height 34
type input "pap"
click at [412, 318] on button "Buscar" at bounding box center [439, 322] width 62 height 36
click at [401, 371] on div "Taco Papa terminado Presentación - cocina" at bounding box center [326, 378] width 163 height 63
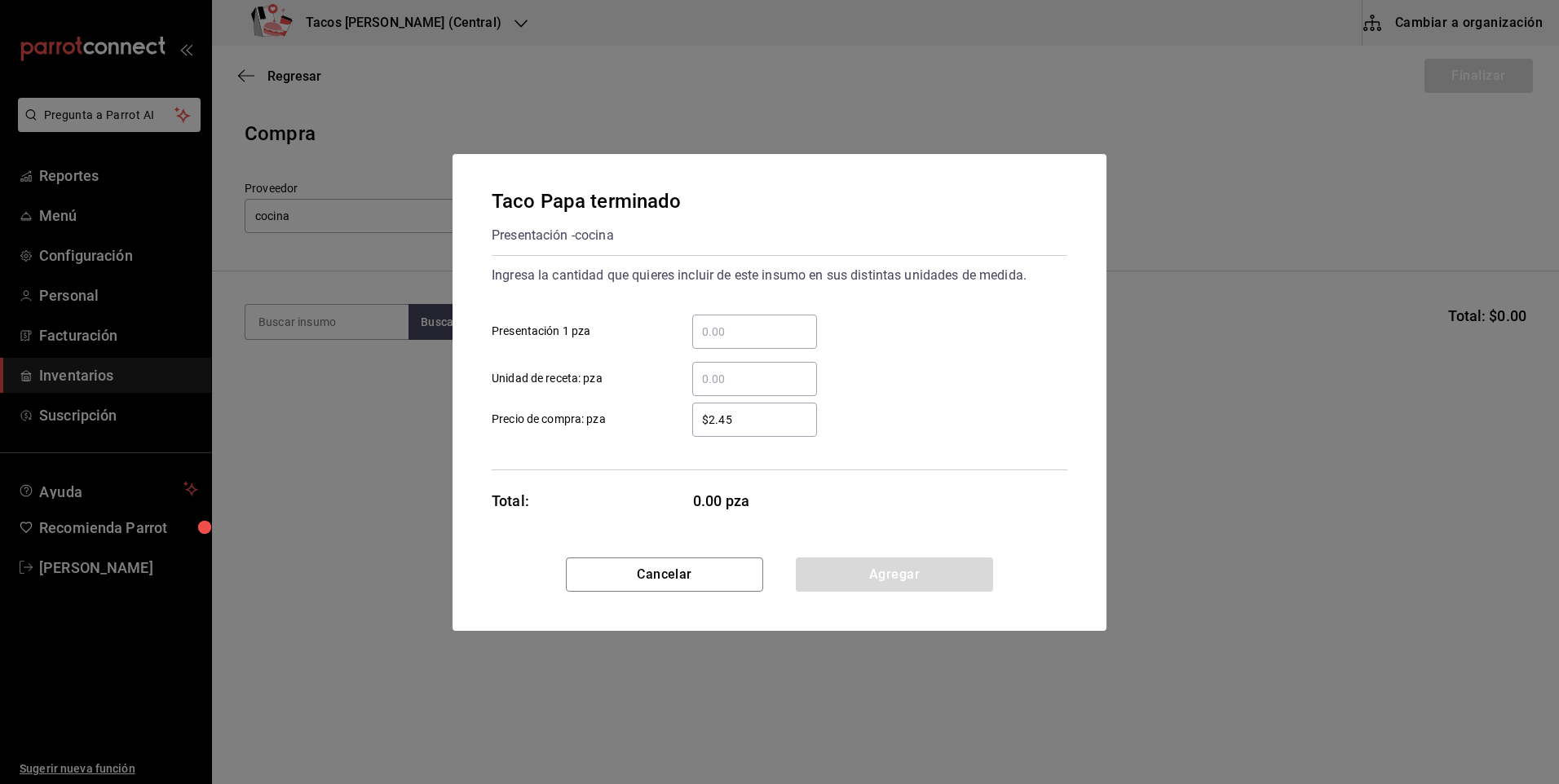
click at [730, 320] on div "​" at bounding box center [755, 332] width 125 height 34
click at [730, 322] on input "​ Presentación 1 pza" at bounding box center [755, 332] width 125 height 20
type input "30"
click at [872, 558] on button "Agregar" at bounding box center [894, 575] width 197 height 34
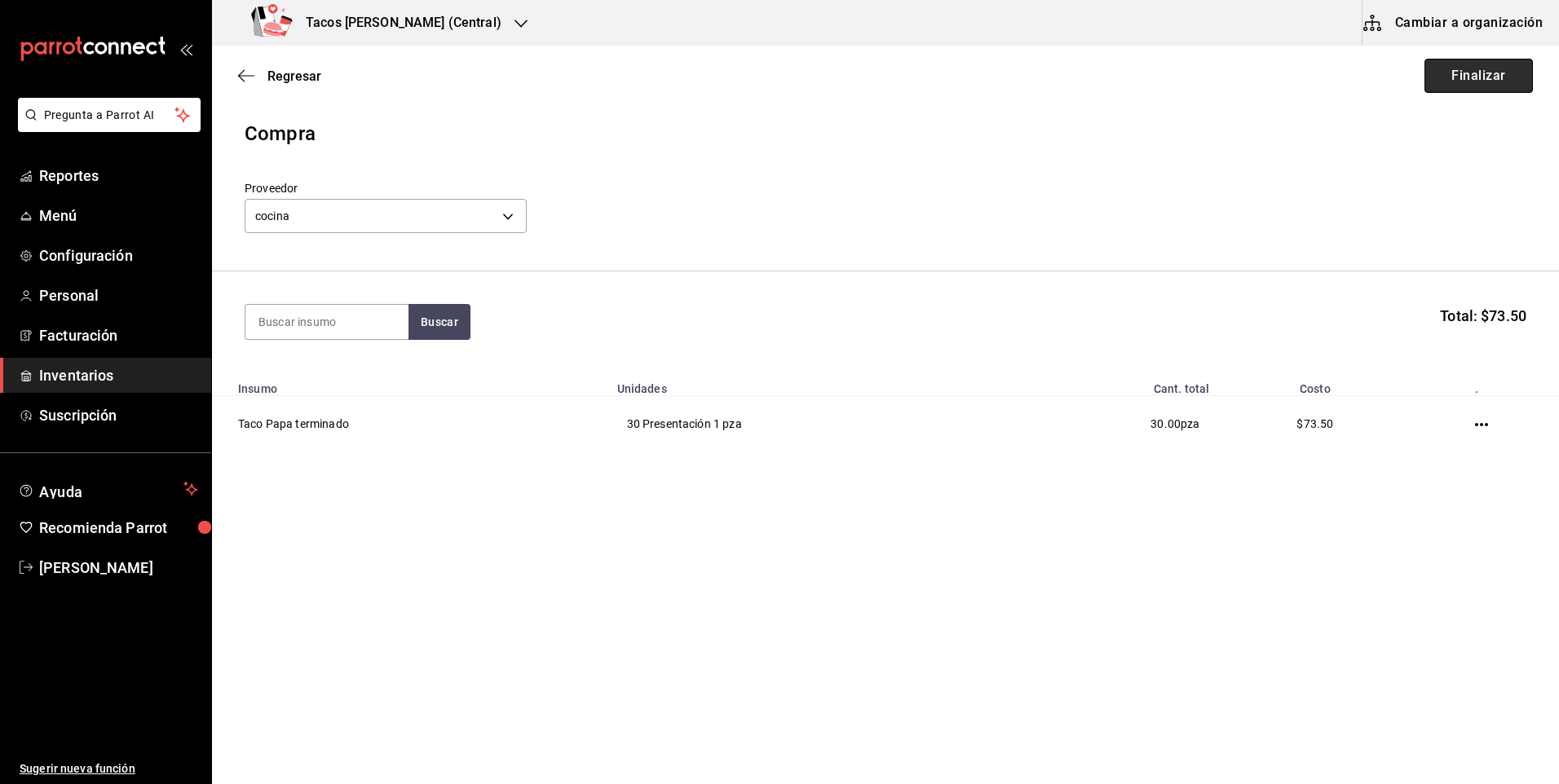
click at [1451, 86] on button "Finalizar" at bounding box center [1479, 76] width 109 height 34
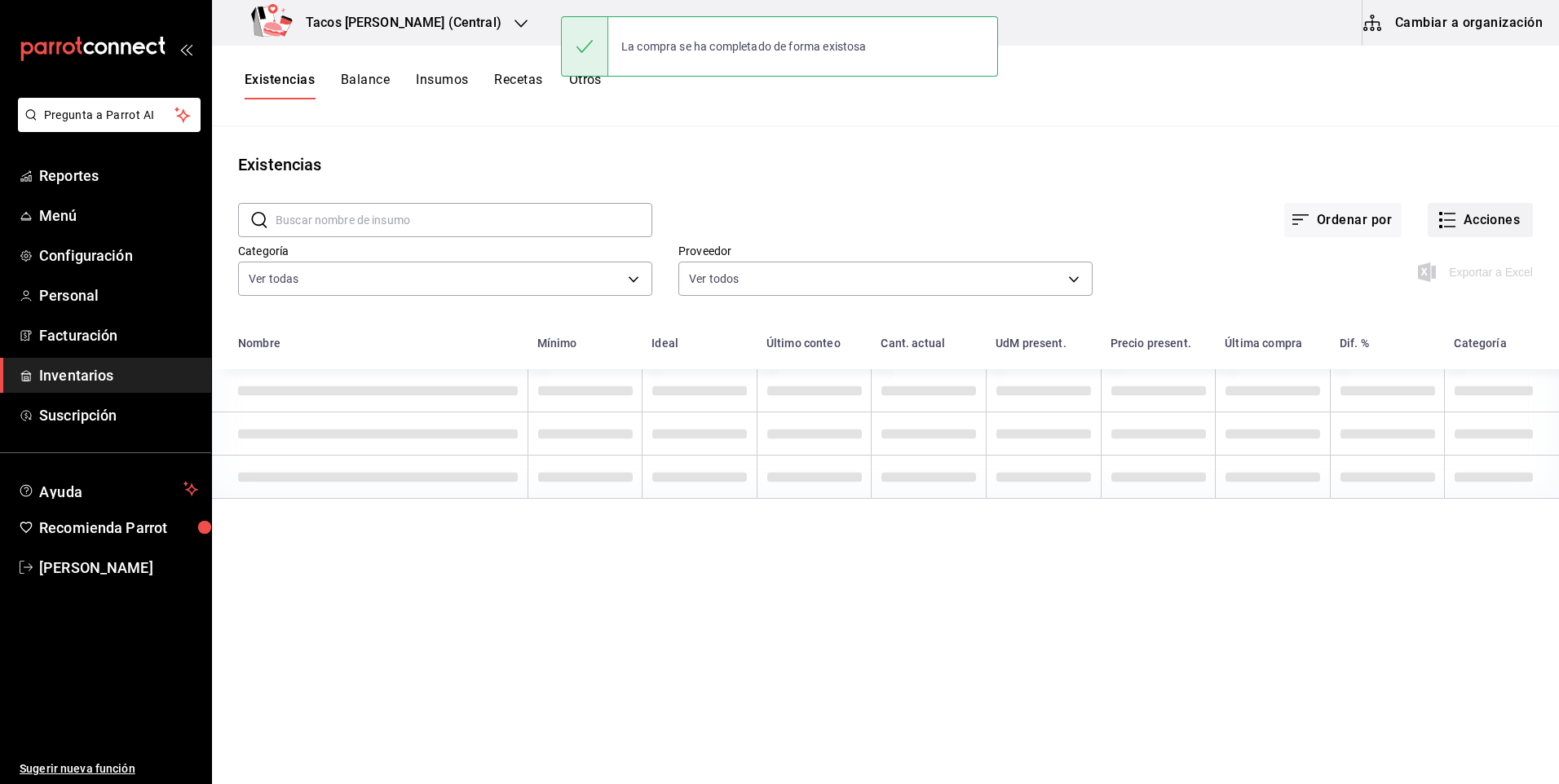
click at [1471, 211] on button "Acciones" at bounding box center [1480, 220] width 105 height 34
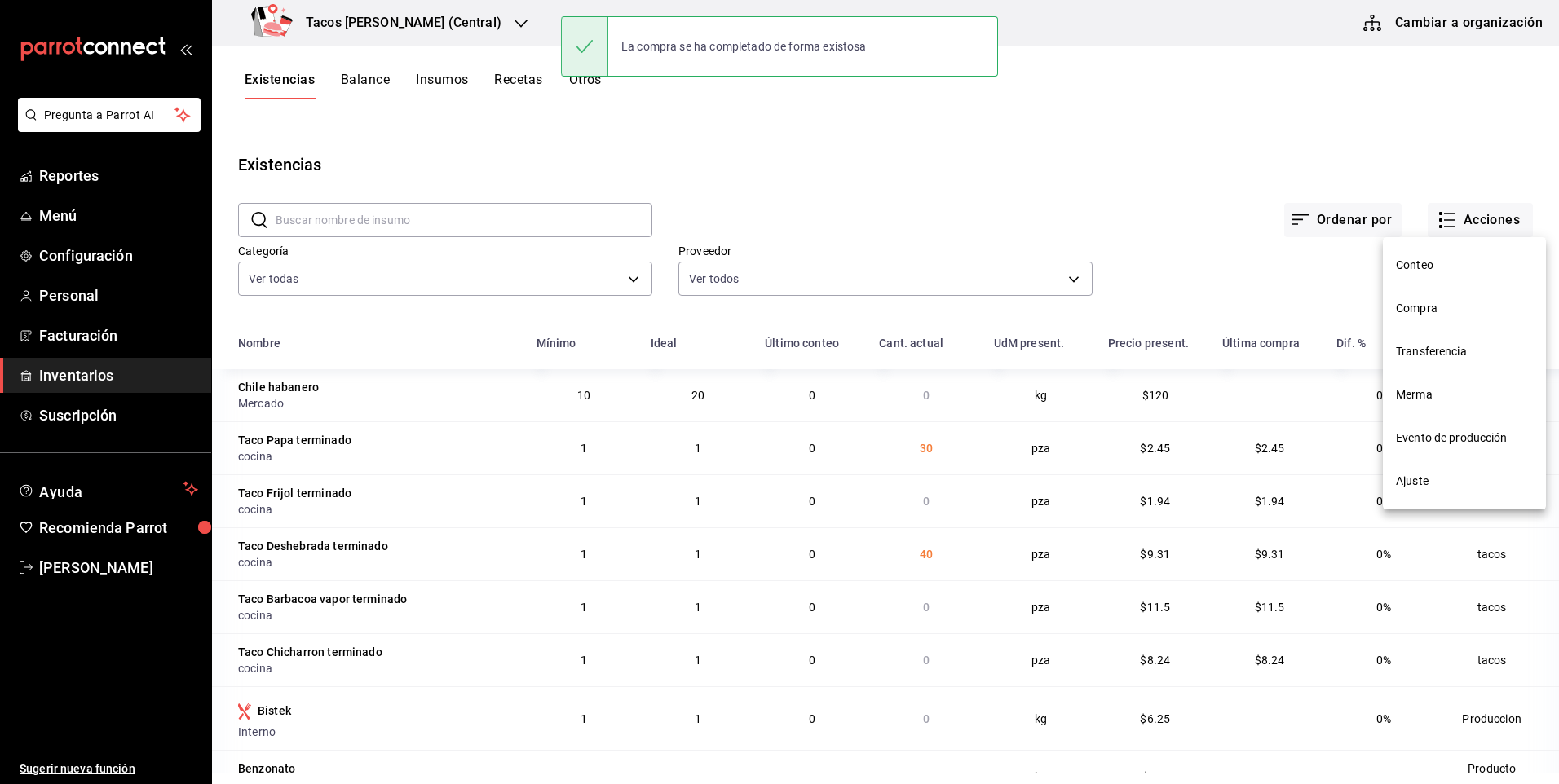
click at [1437, 300] on span "Compra" at bounding box center [1465, 309] width 137 height 17
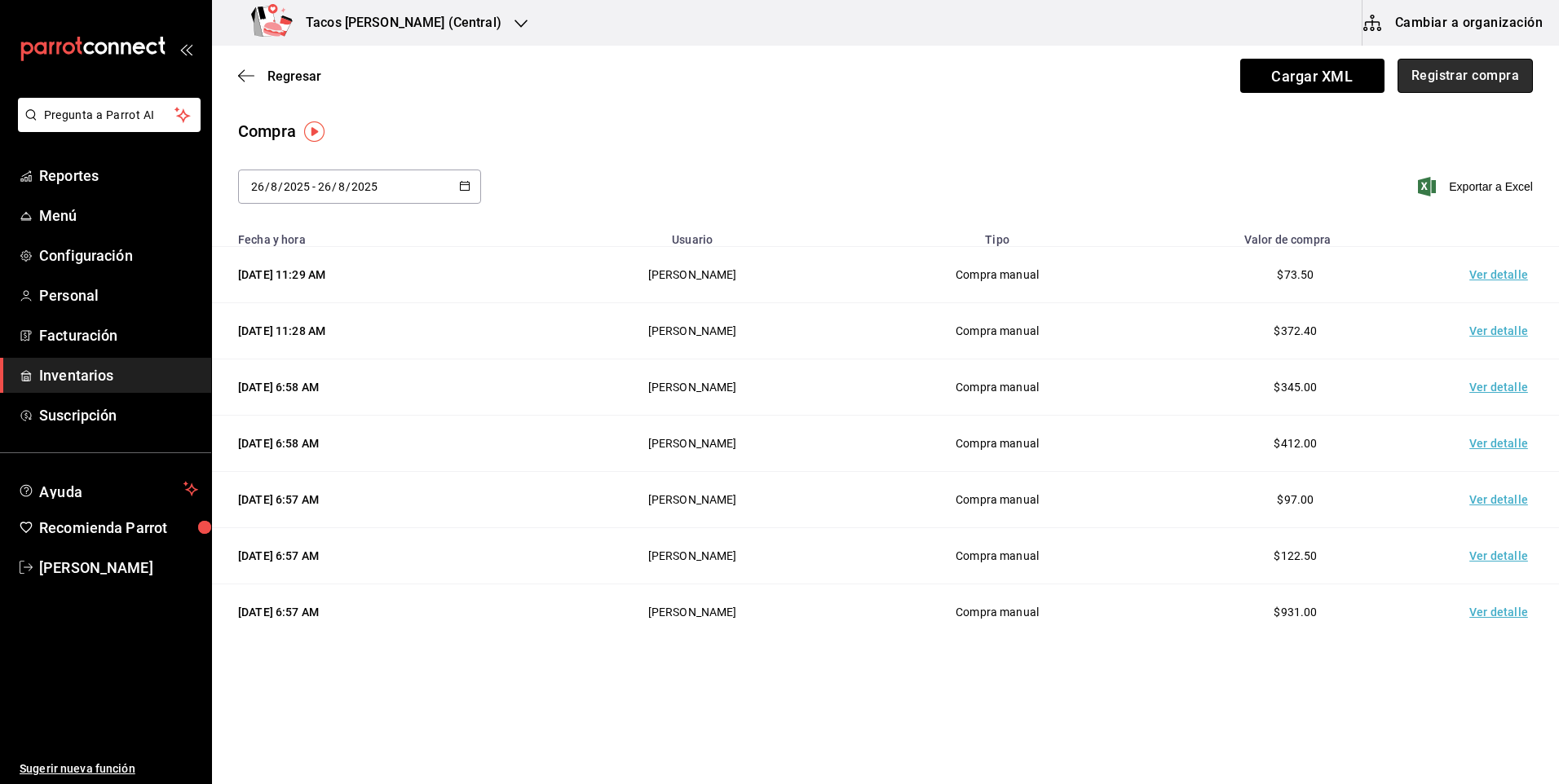
click at [1439, 81] on button "Registrar compra" at bounding box center [1465, 76] width 135 height 34
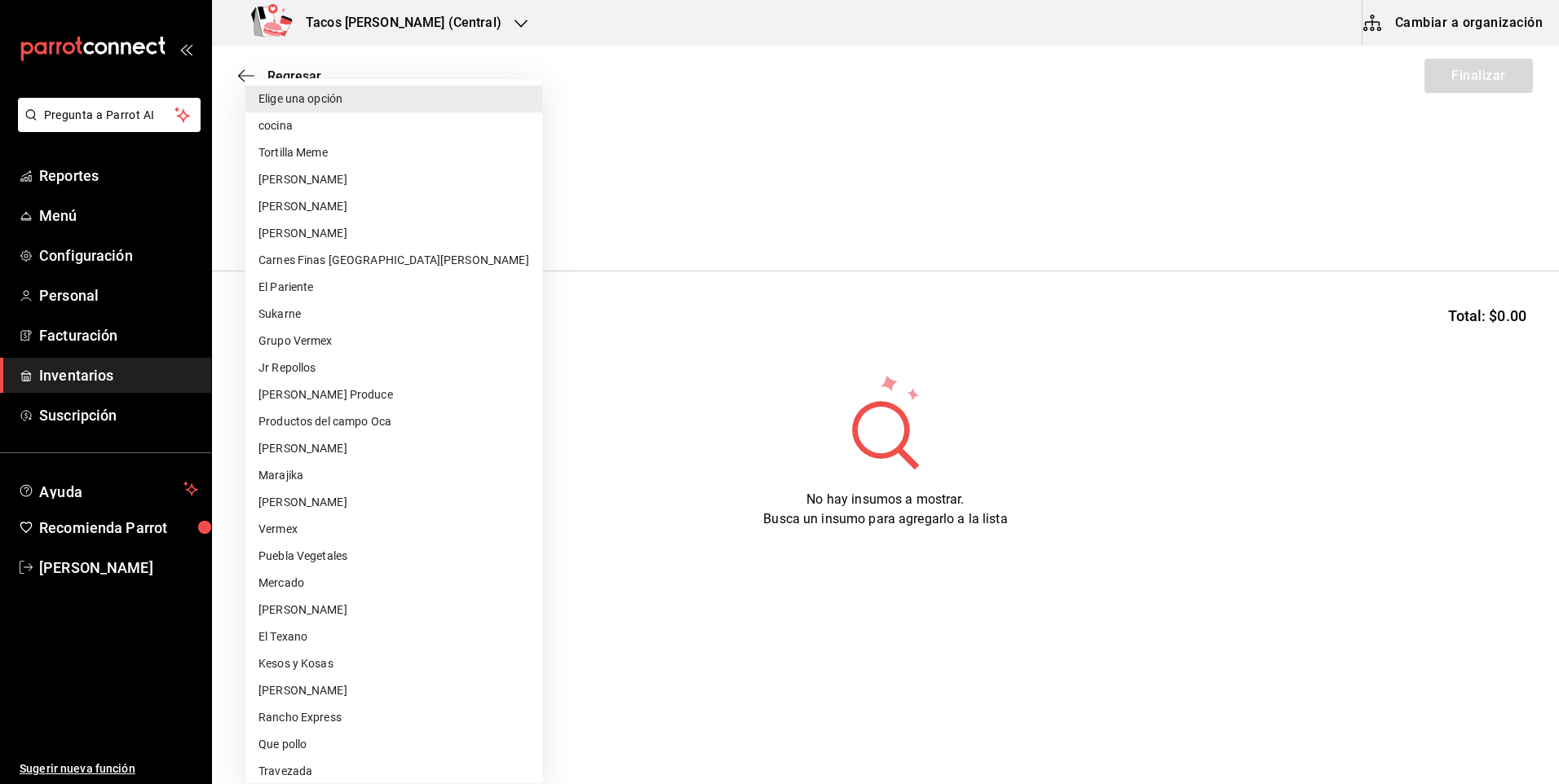
click at [513, 226] on body "Pregunta a Parrot AI Reportes Menú Configuración Personal Facturación Inventari…" at bounding box center [780, 346] width 1559 height 692
click at [314, 134] on li "cocina" at bounding box center [393, 126] width 297 height 27
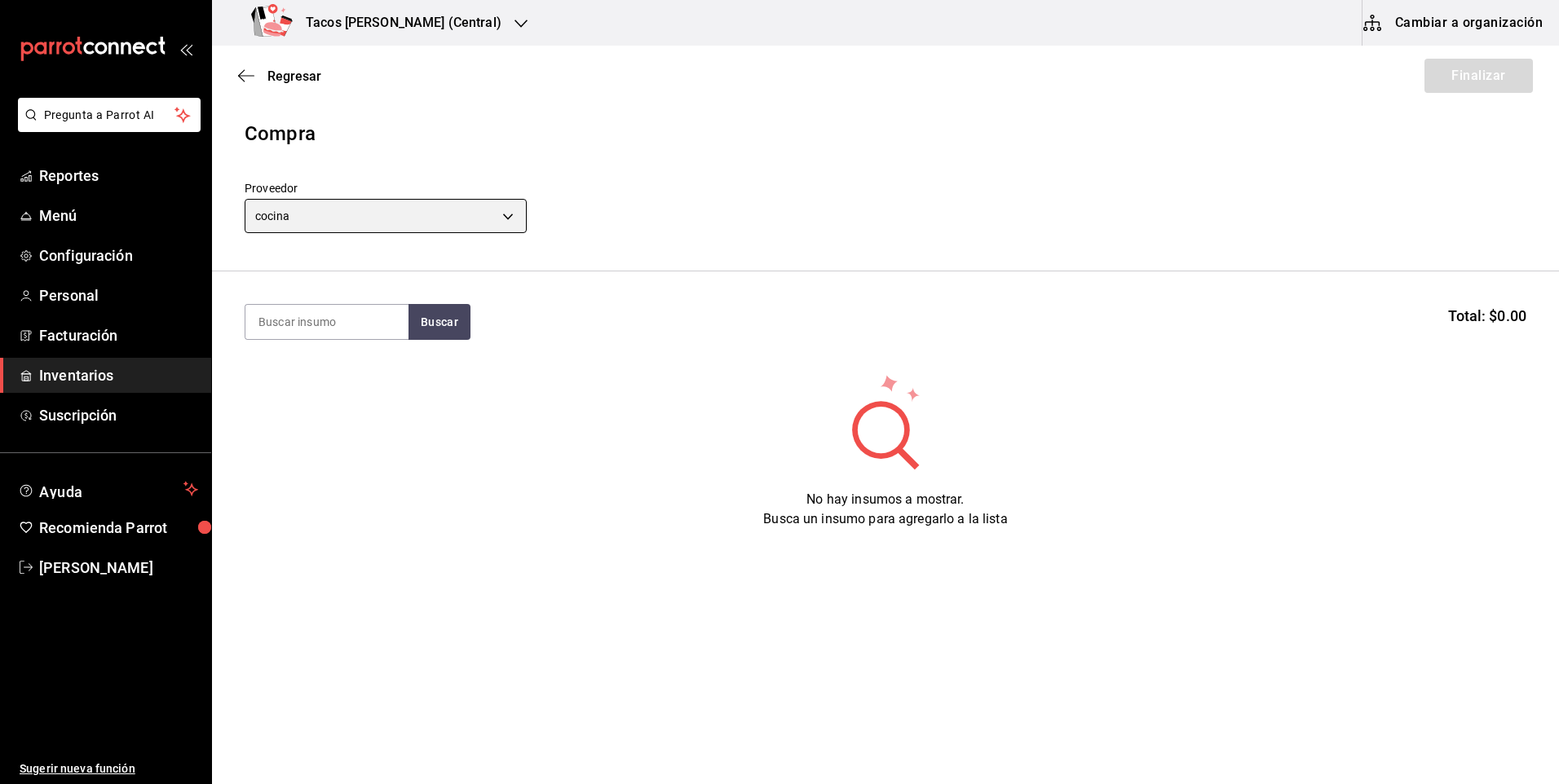
type input "237c9a5b-4078-49eb-83ef-23bf52bd7acd"
click at [323, 322] on input at bounding box center [326, 322] width 163 height 34
type input "fri"
click at [419, 320] on button "Buscar" at bounding box center [439, 322] width 62 height 36
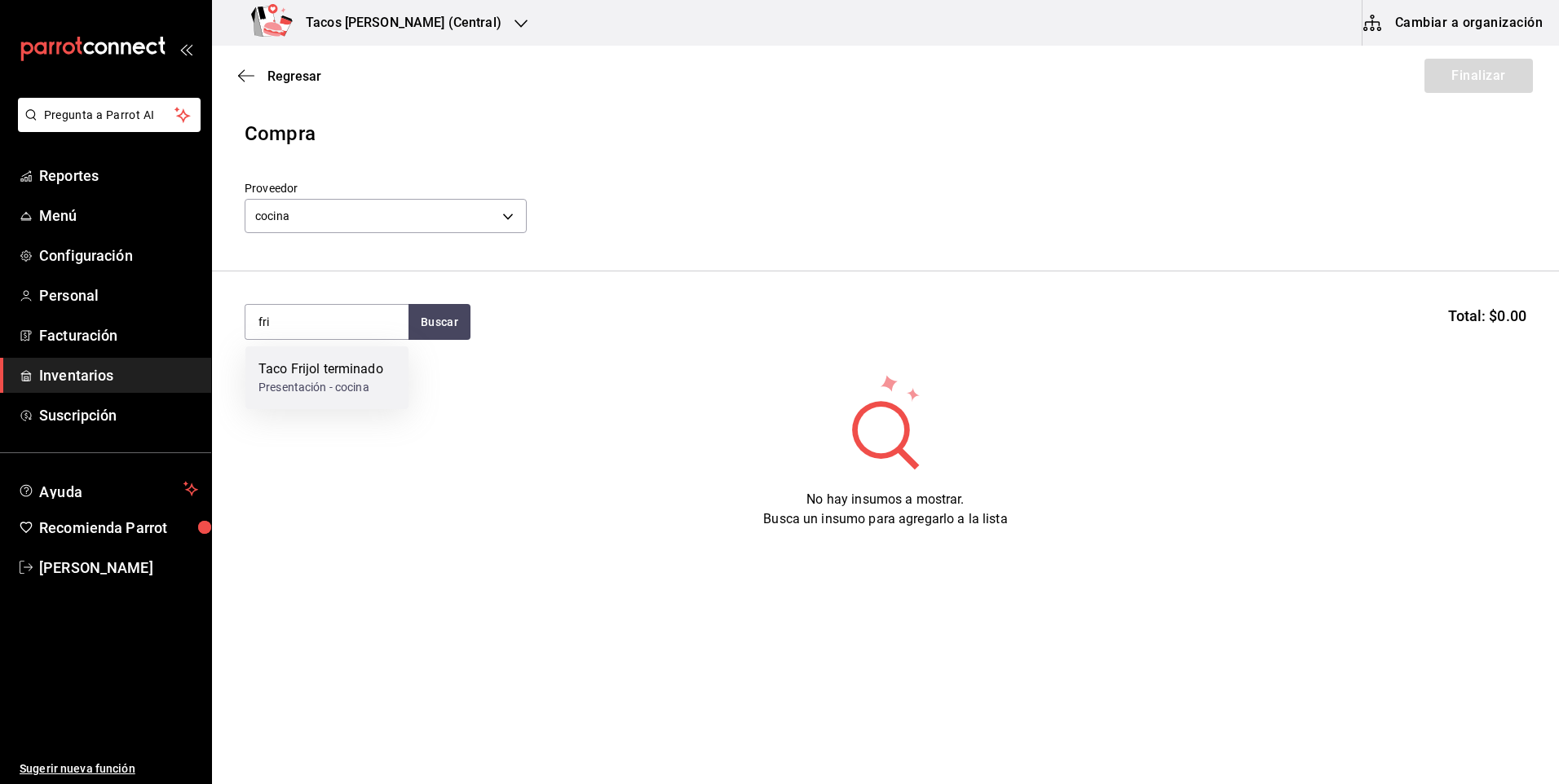
click at [362, 377] on div "Taco Frijol terminado" at bounding box center [321, 369] width 125 height 20
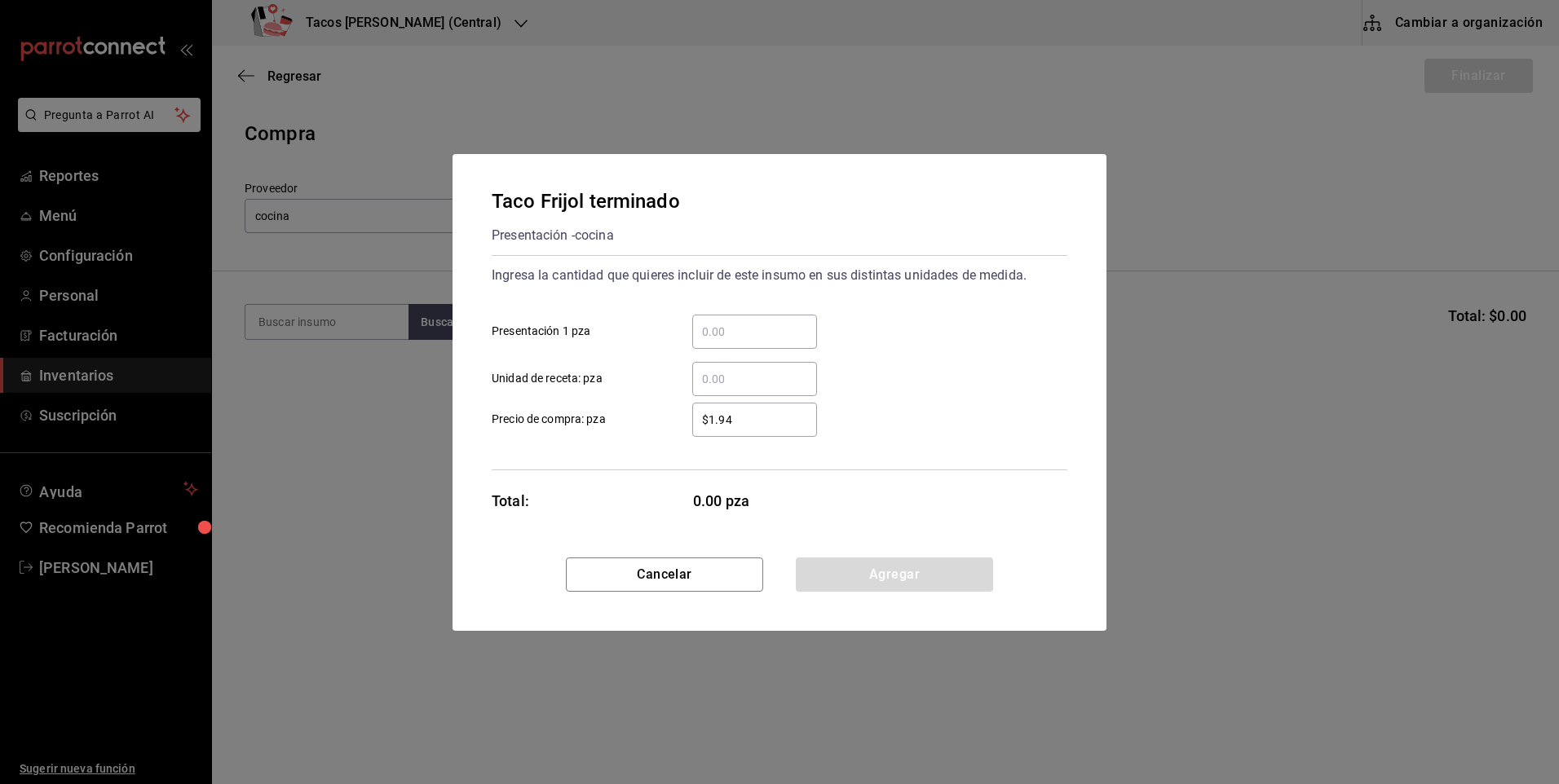
click at [721, 338] on input "​ Presentación 1 pza" at bounding box center [755, 332] width 125 height 20
type input "30"
click at [909, 582] on button "Agregar" at bounding box center [894, 575] width 197 height 34
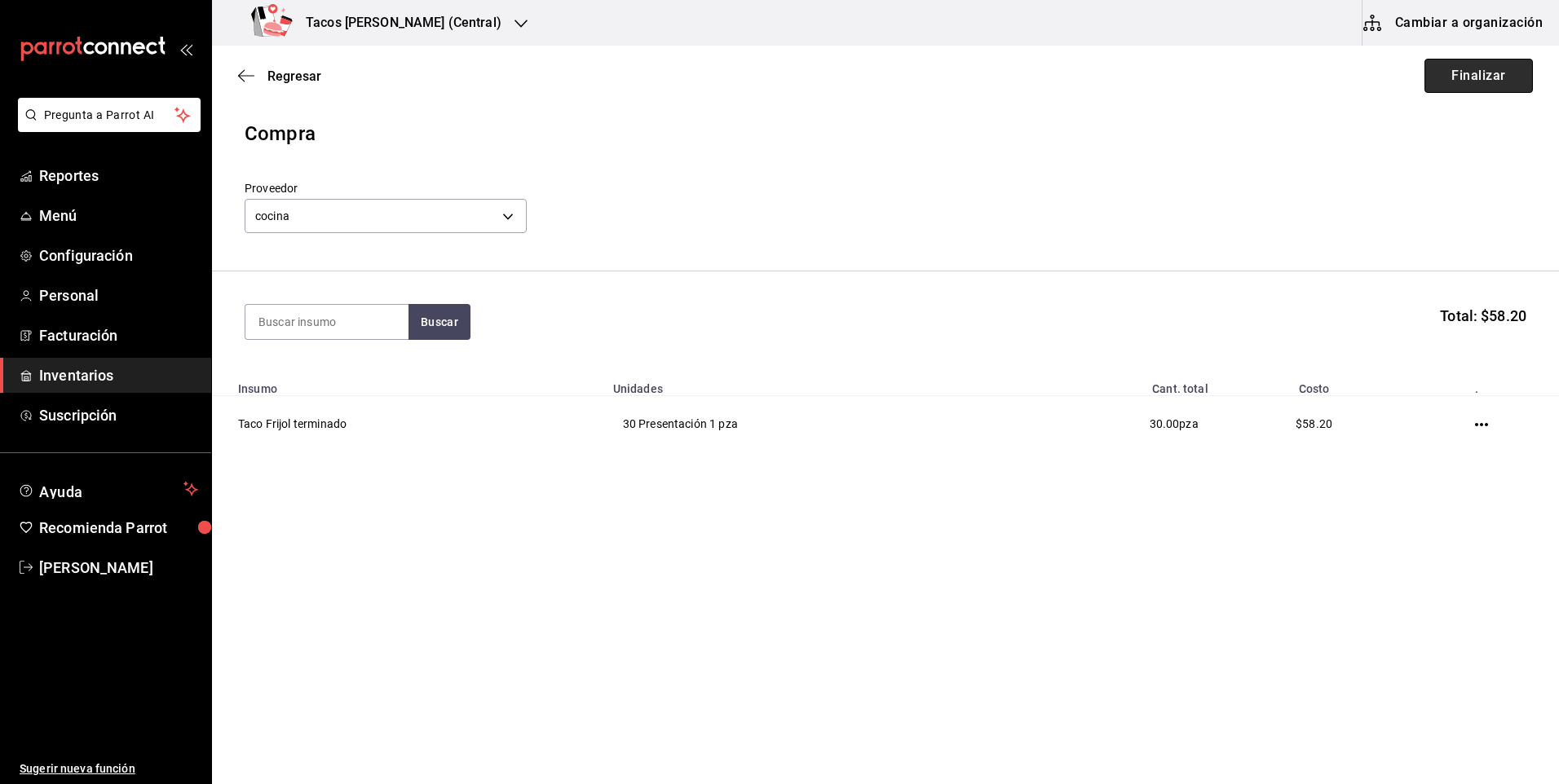
click at [1452, 81] on button "Finalizar" at bounding box center [1479, 76] width 109 height 34
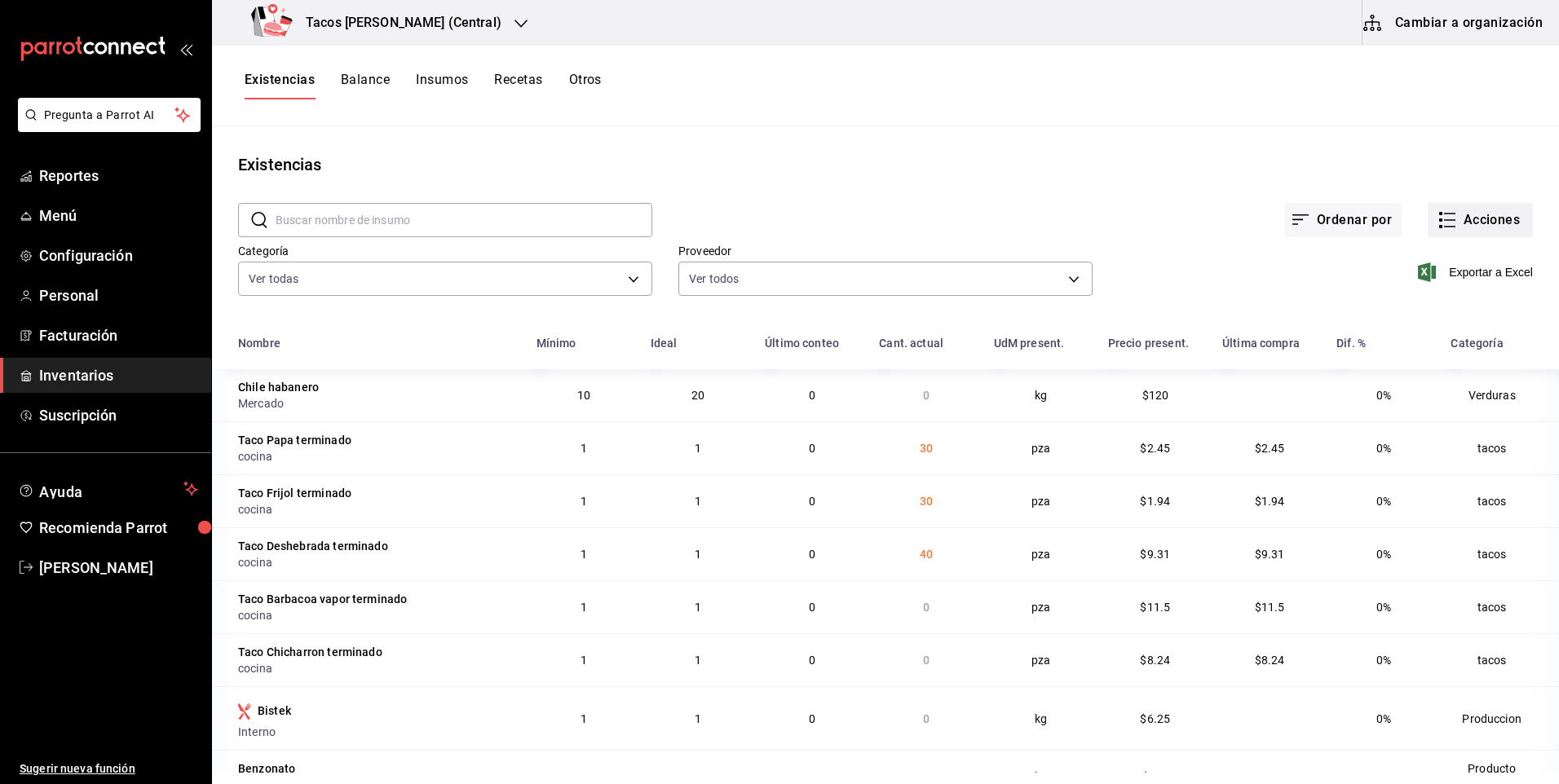
click at [1462, 212] on button "Acciones" at bounding box center [1480, 220] width 105 height 34
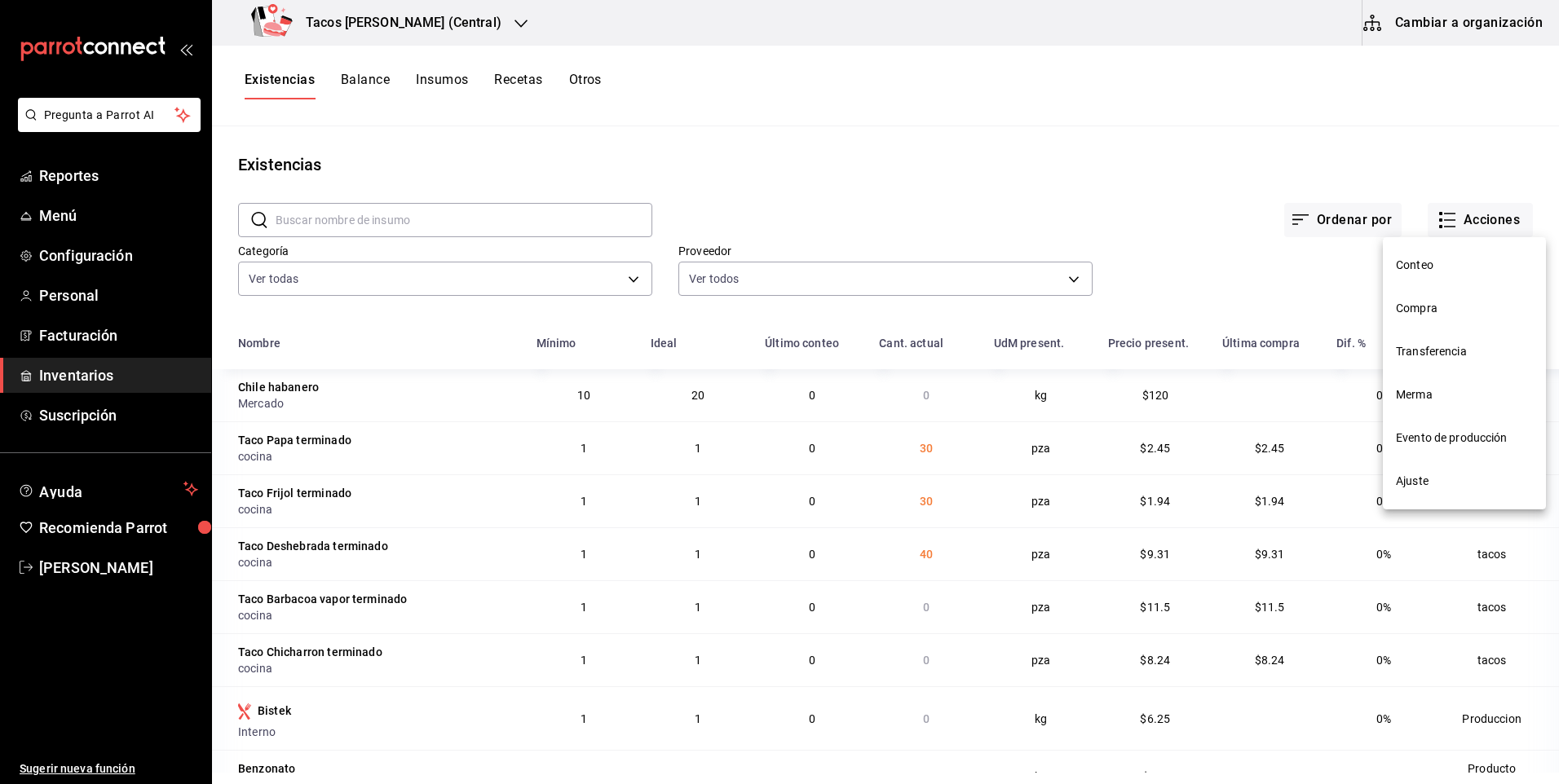
click at [1440, 310] on span "Compra" at bounding box center [1465, 309] width 137 height 17
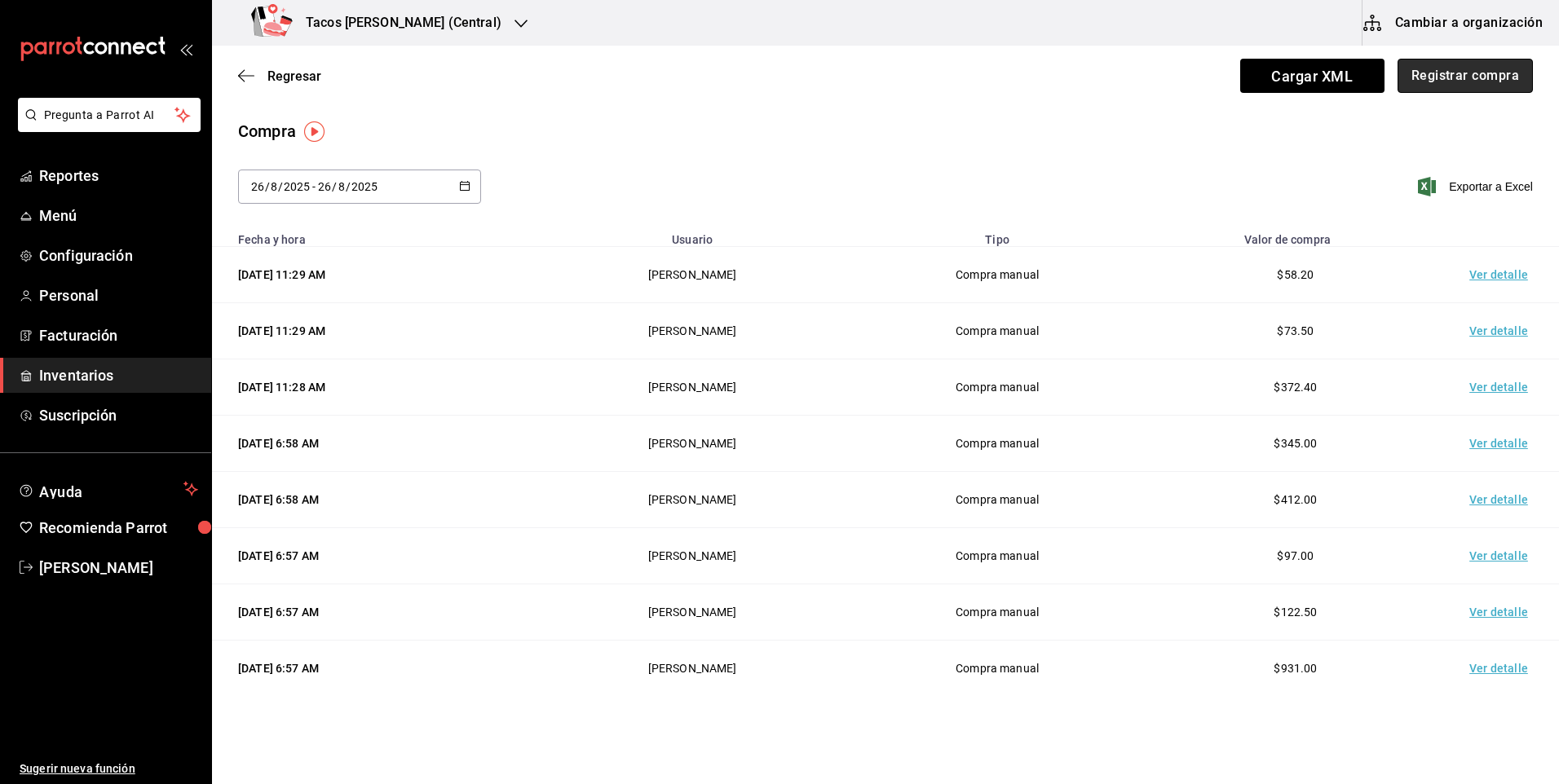
click at [1478, 88] on button "Registrar compra" at bounding box center [1465, 76] width 135 height 34
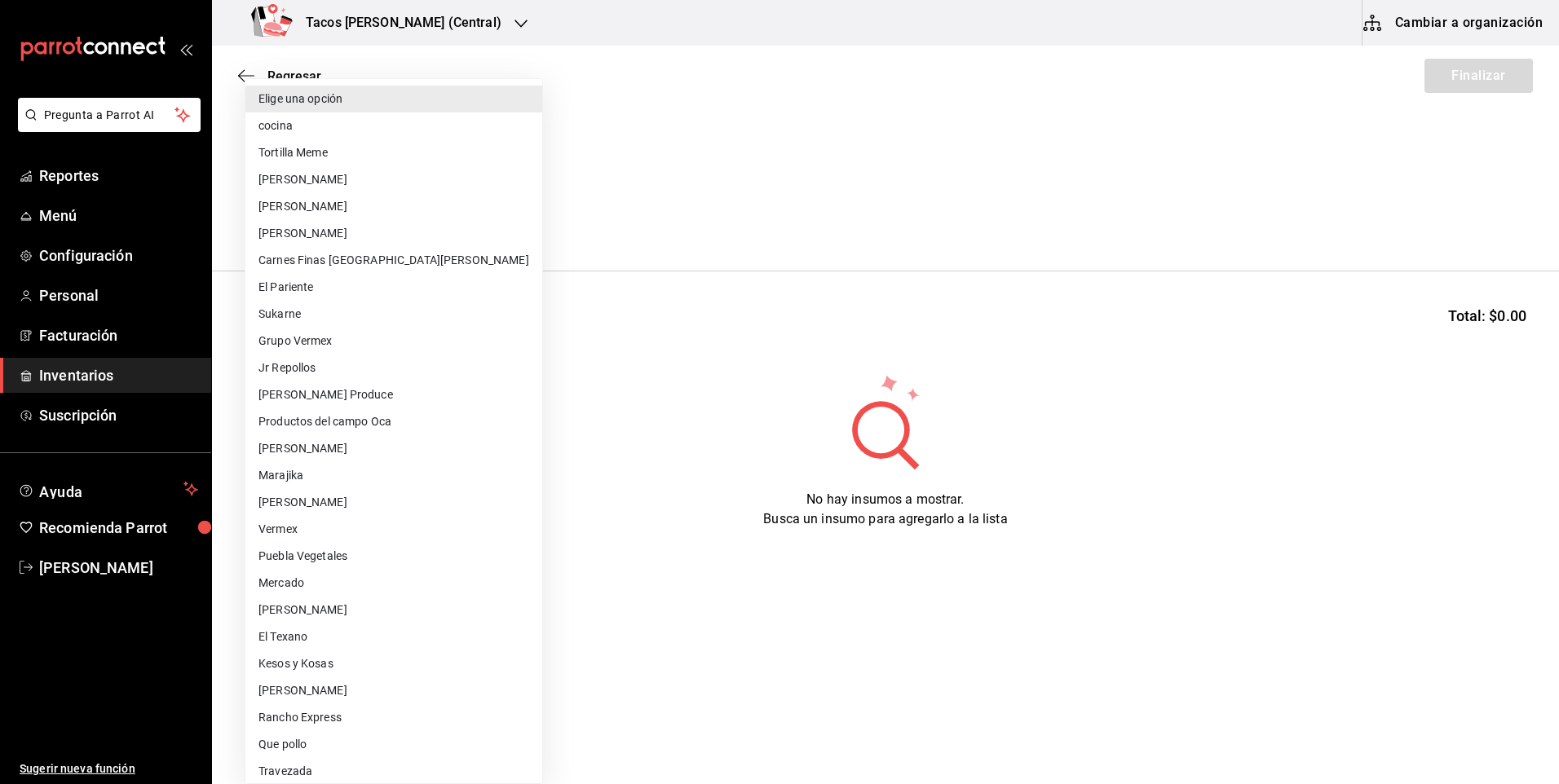
click at [453, 210] on body "Pregunta a Parrot AI Reportes Menú Configuración Personal Facturación Inventari…" at bounding box center [780, 346] width 1559 height 692
click at [406, 120] on li "cocina" at bounding box center [393, 126] width 297 height 27
type input "237c9a5b-4078-49eb-83ef-23bf52bd7acd"
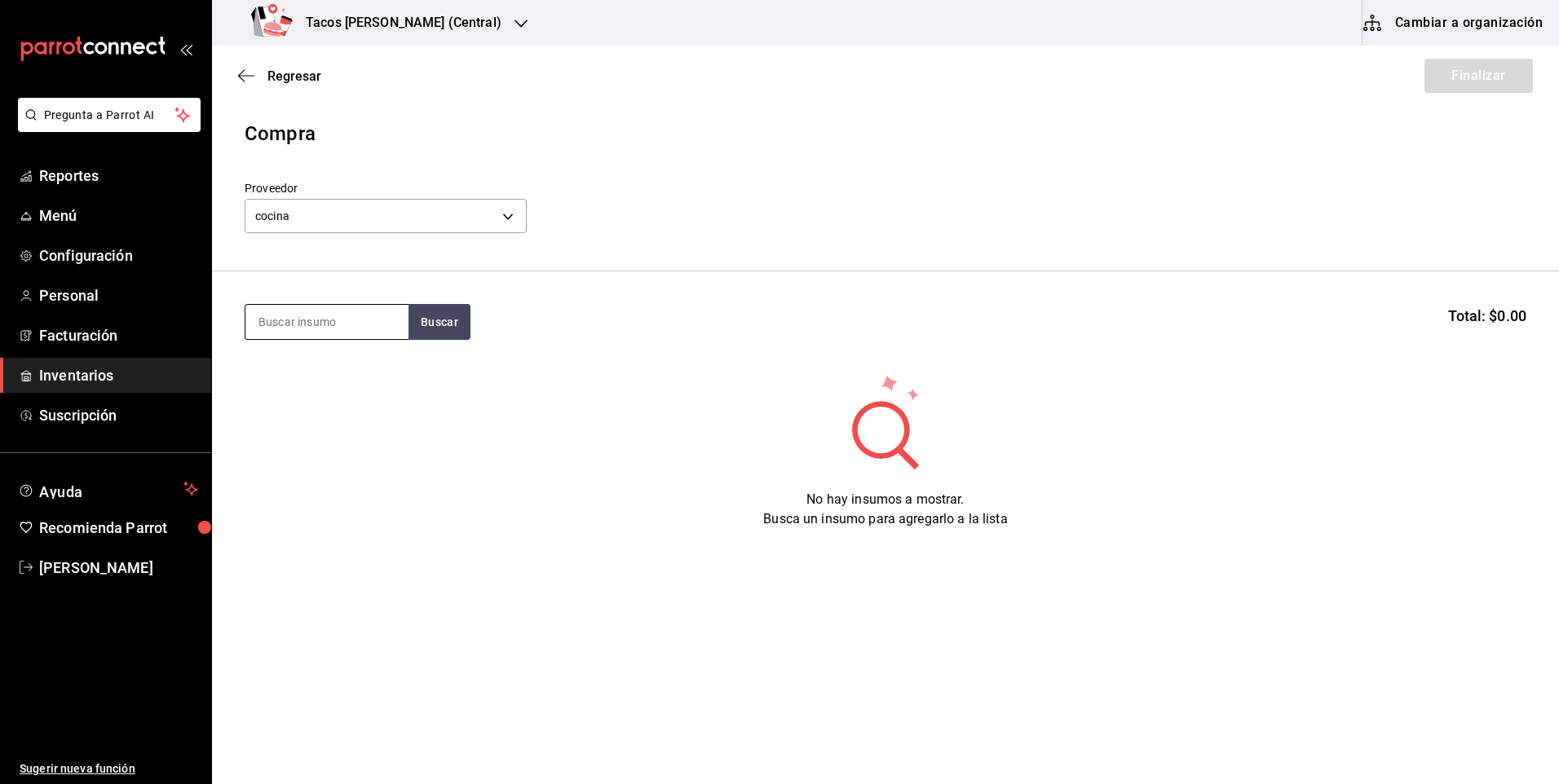
click at [322, 312] on input at bounding box center [326, 322] width 163 height 34
type input "chi"
click at [419, 332] on button "Buscar" at bounding box center [439, 322] width 62 height 36
click at [377, 378] on div "Taco Chicharron terminado" at bounding box center [327, 379] width 137 height 39
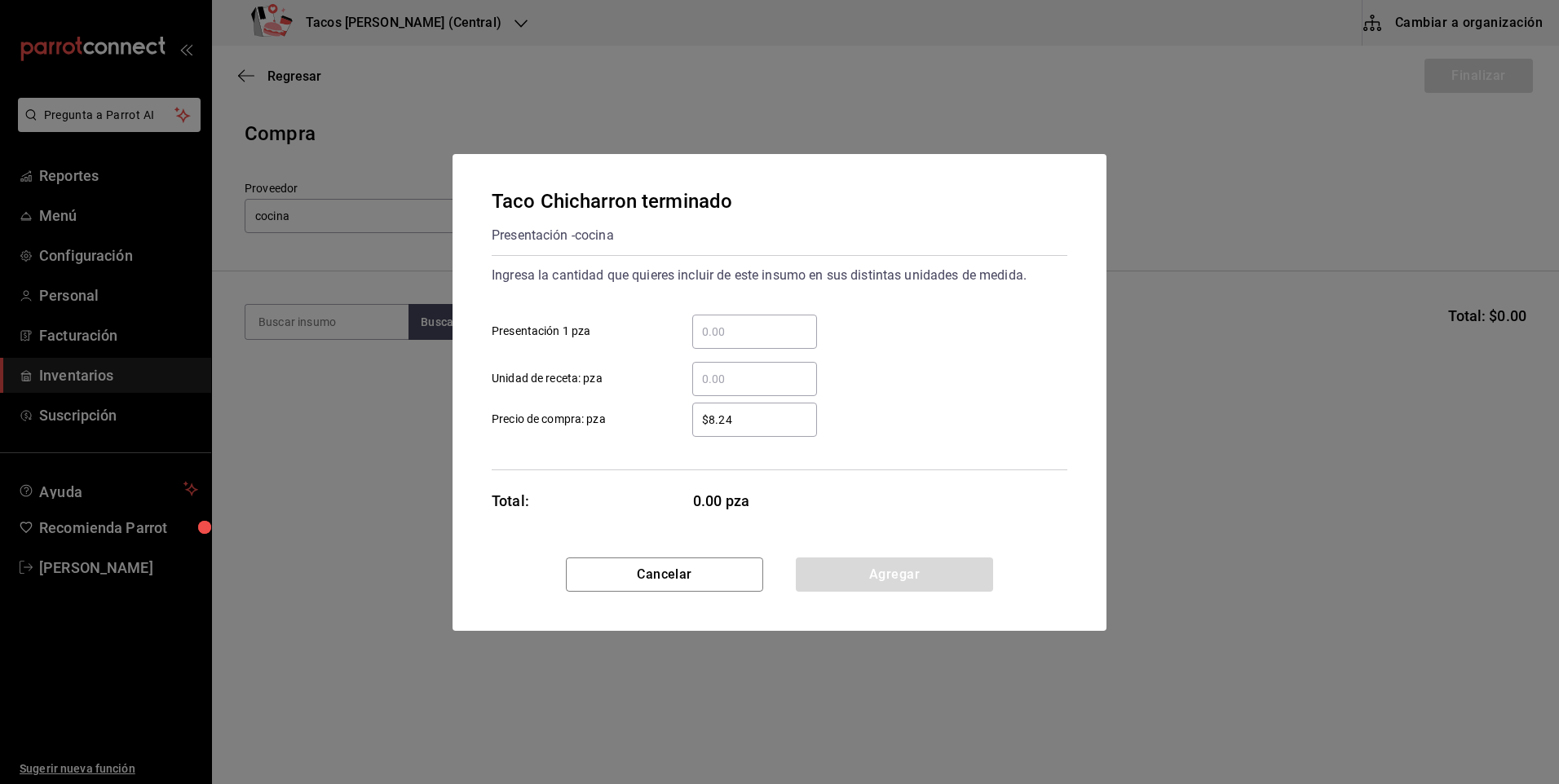
click at [720, 320] on div "​" at bounding box center [755, 332] width 125 height 34
click at [720, 322] on input "​ Presentación 1 pza" at bounding box center [755, 332] width 125 height 20
type input "30"
click at [861, 579] on button "Agregar" at bounding box center [894, 575] width 197 height 34
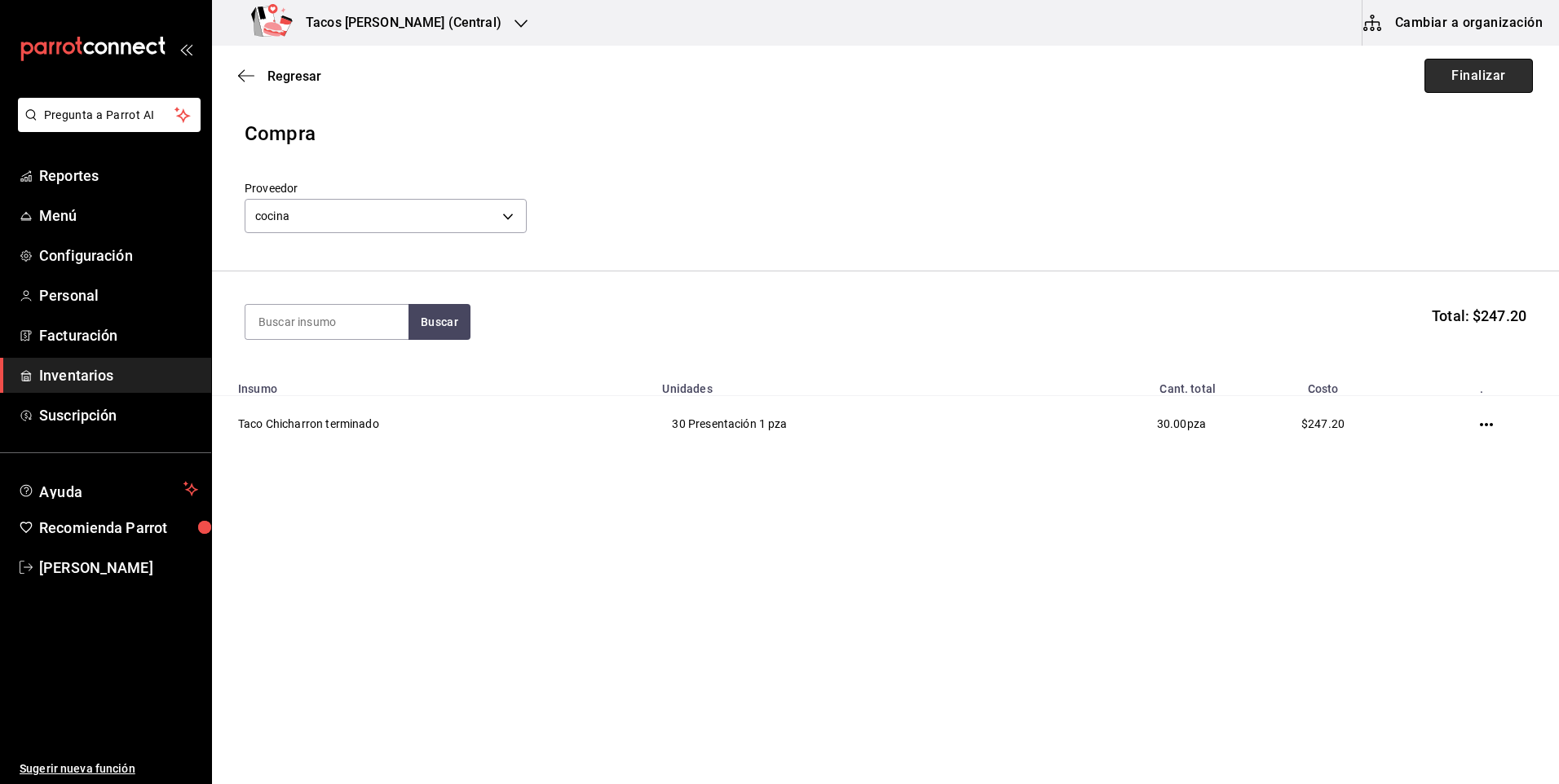
click at [1463, 74] on button "Finalizar" at bounding box center [1479, 76] width 109 height 34
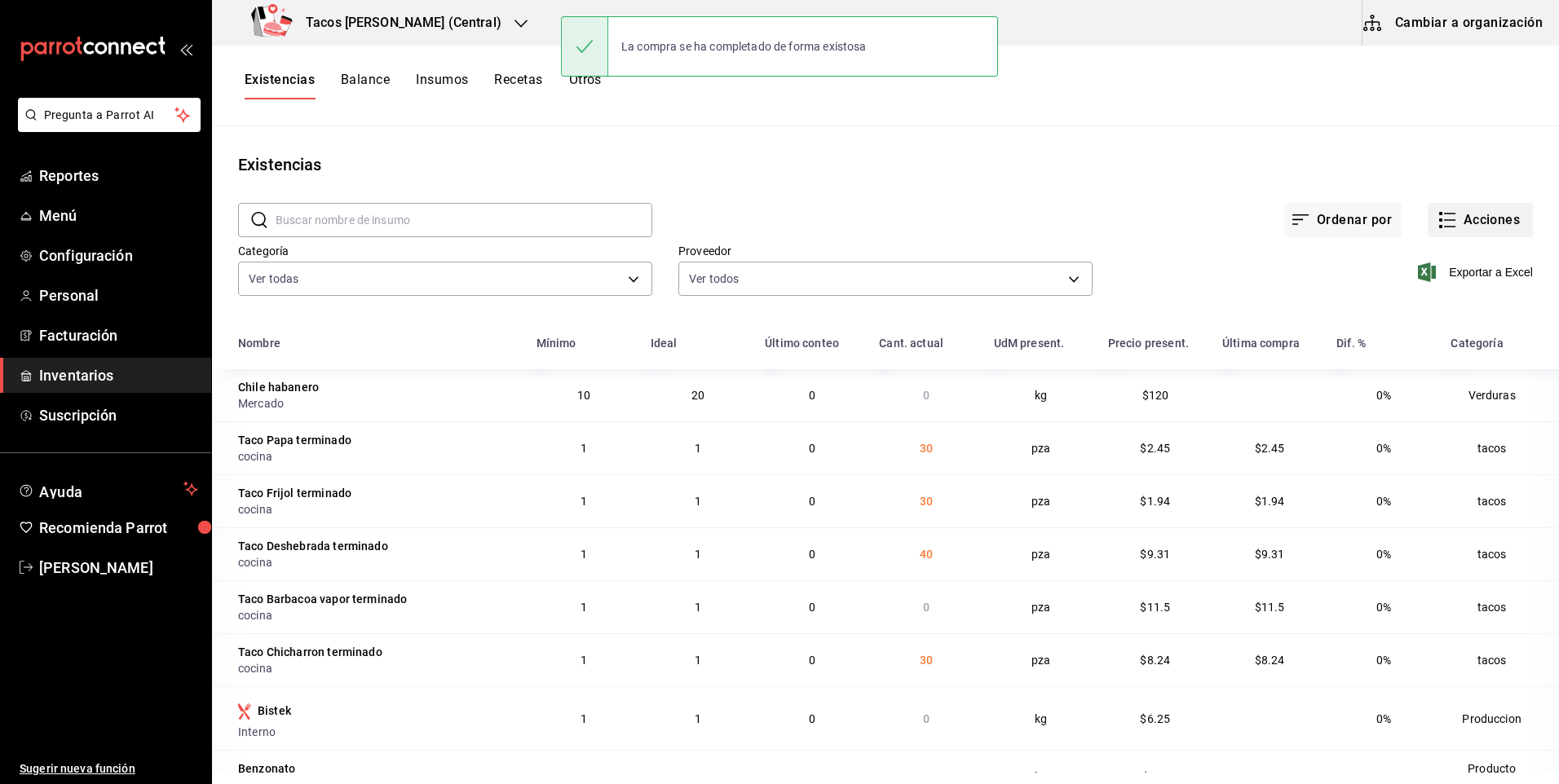
click at [1475, 221] on button "Acciones" at bounding box center [1480, 220] width 105 height 34
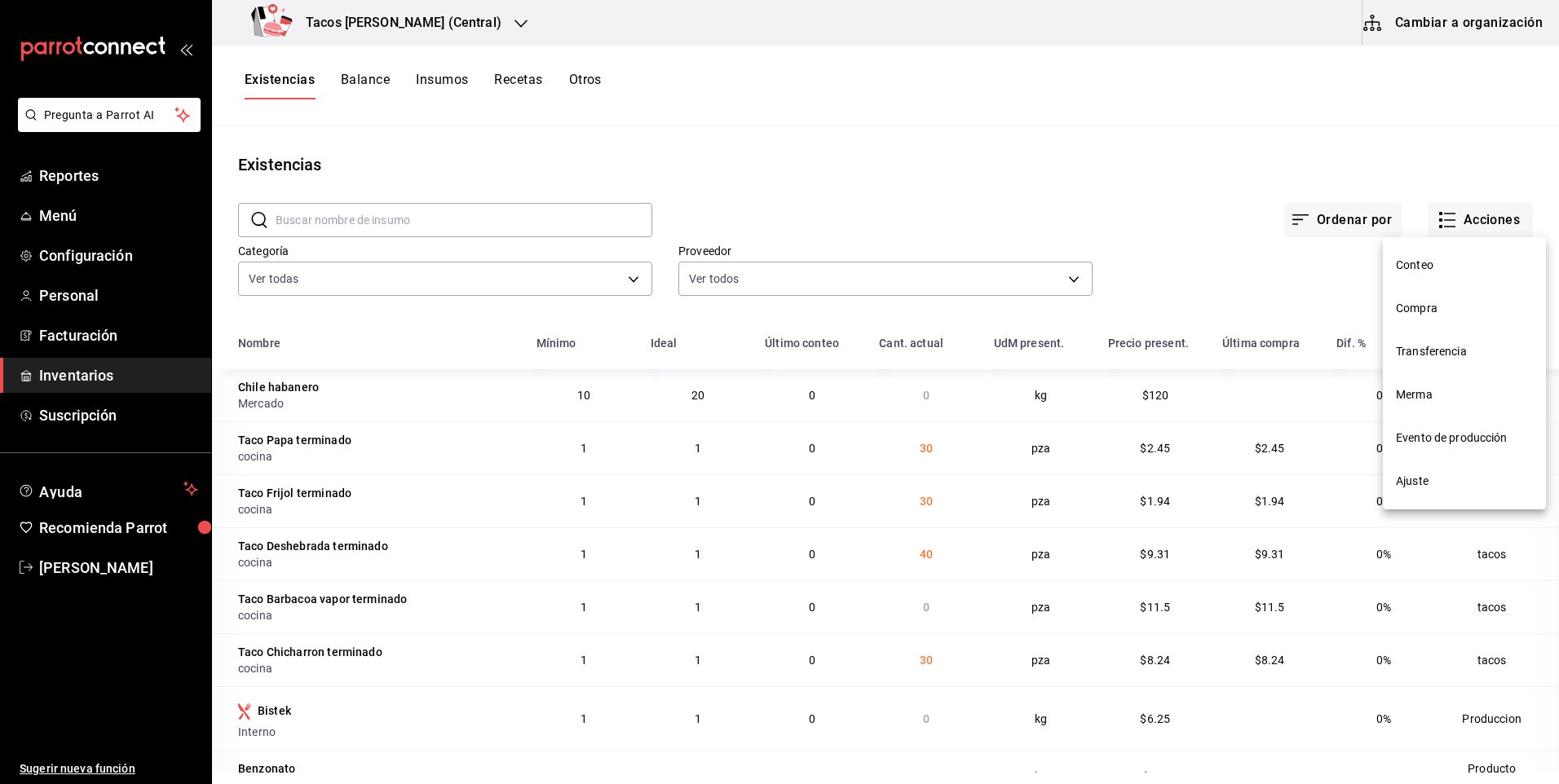
click at [1442, 309] on span "Compra" at bounding box center [1465, 309] width 137 height 17
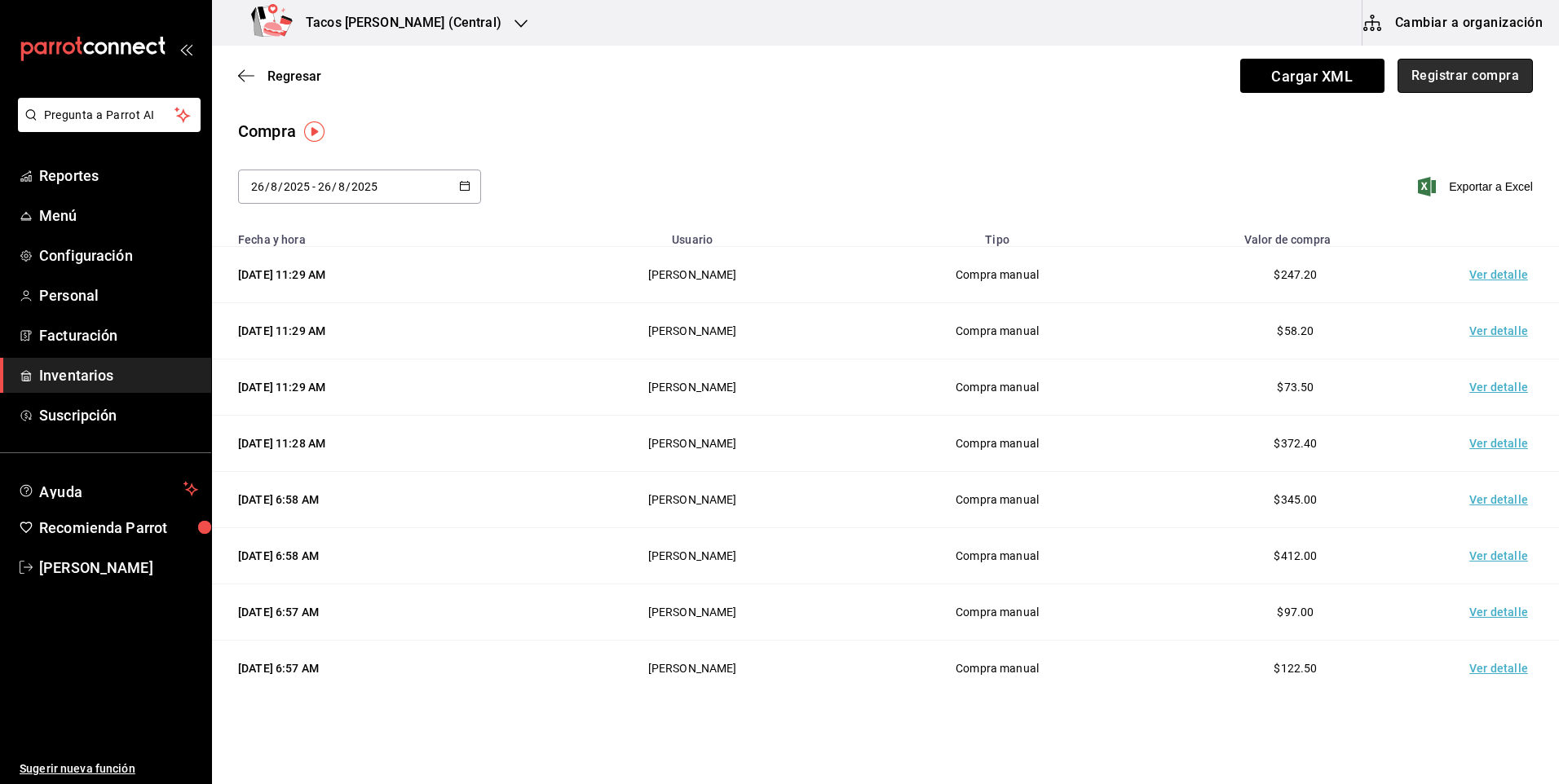
click at [1441, 88] on button "Registrar compra" at bounding box center [1465, 76] width 135 height 34
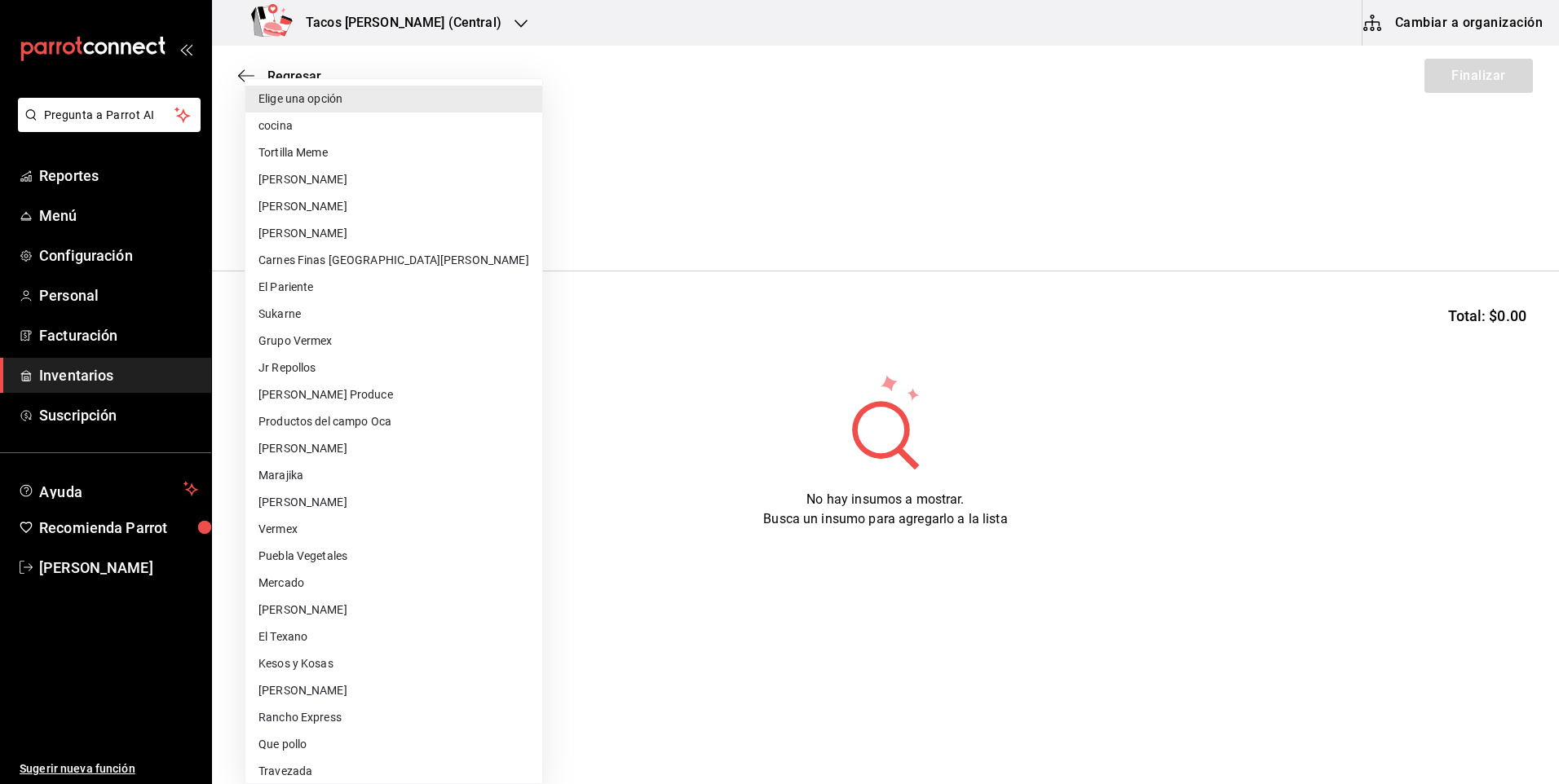
click at [489, 207] on body "Pregunta a Parrot AI Reportes Menú Configuración Personal Facturación Inventari…" at bounding box center [780, 346] width 1559 height 692
click at [438, 132] on li "cocina" at bounding box center [393, 126] width 297 height 27
type input "237c9a5b-4078-49eb-83ef-23bf52bd7acd"
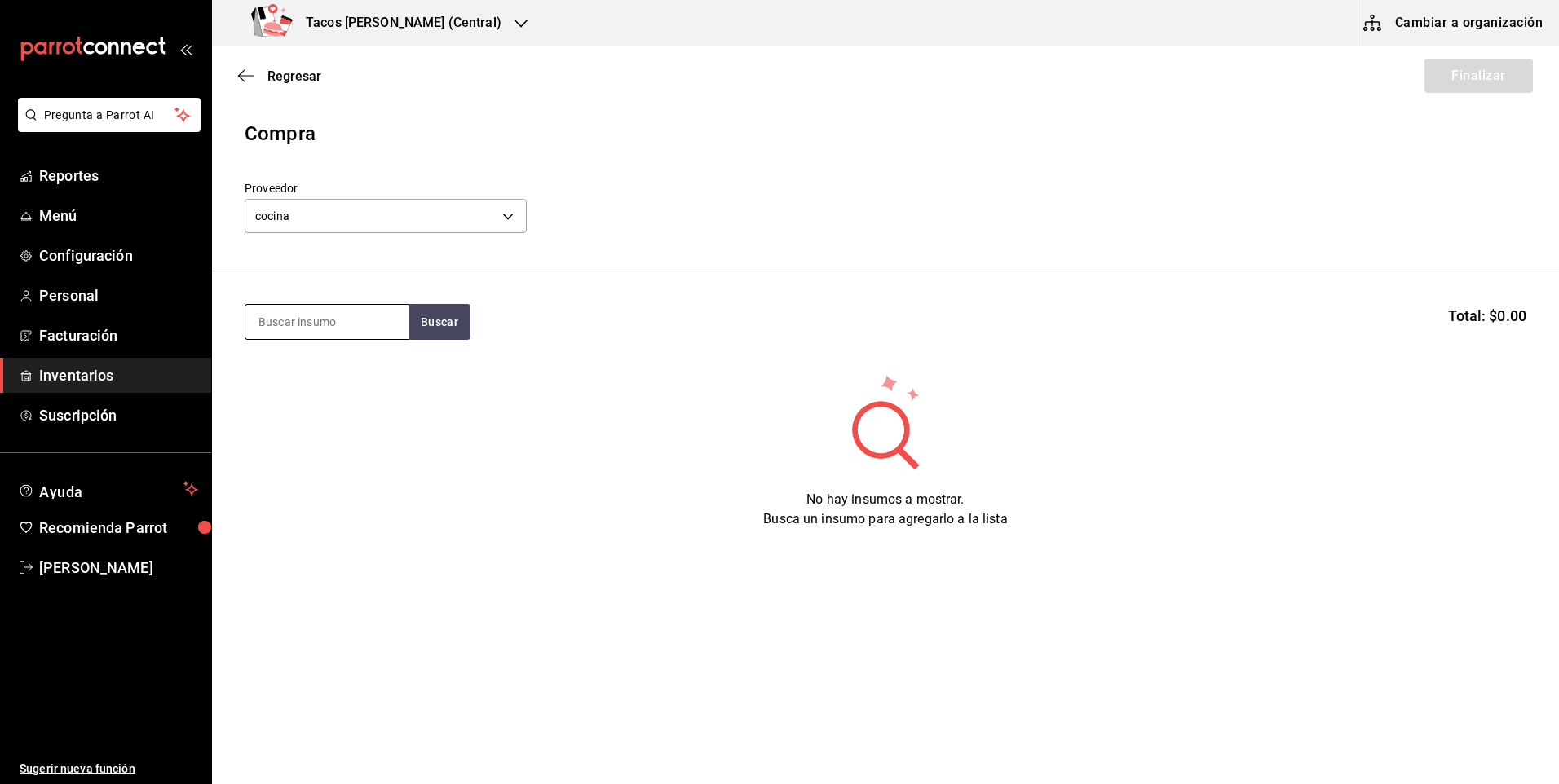
click at [336, 331] on input at bounding box center [326, 322] width 163 height 34
type input "barb"
click at [472, 320] on div "[PERSON_NAME] Buscar Total: $0.00" at bounding box center [885, 322] width 1282 height 36
click at [449, 329] on button "Buscar" at bounding box center [439, 322] width 62 height 36
click at [384, 385] on div "Taco Barbacoa vapor terminado" at bounding box center [327, 379] width 137 height 39
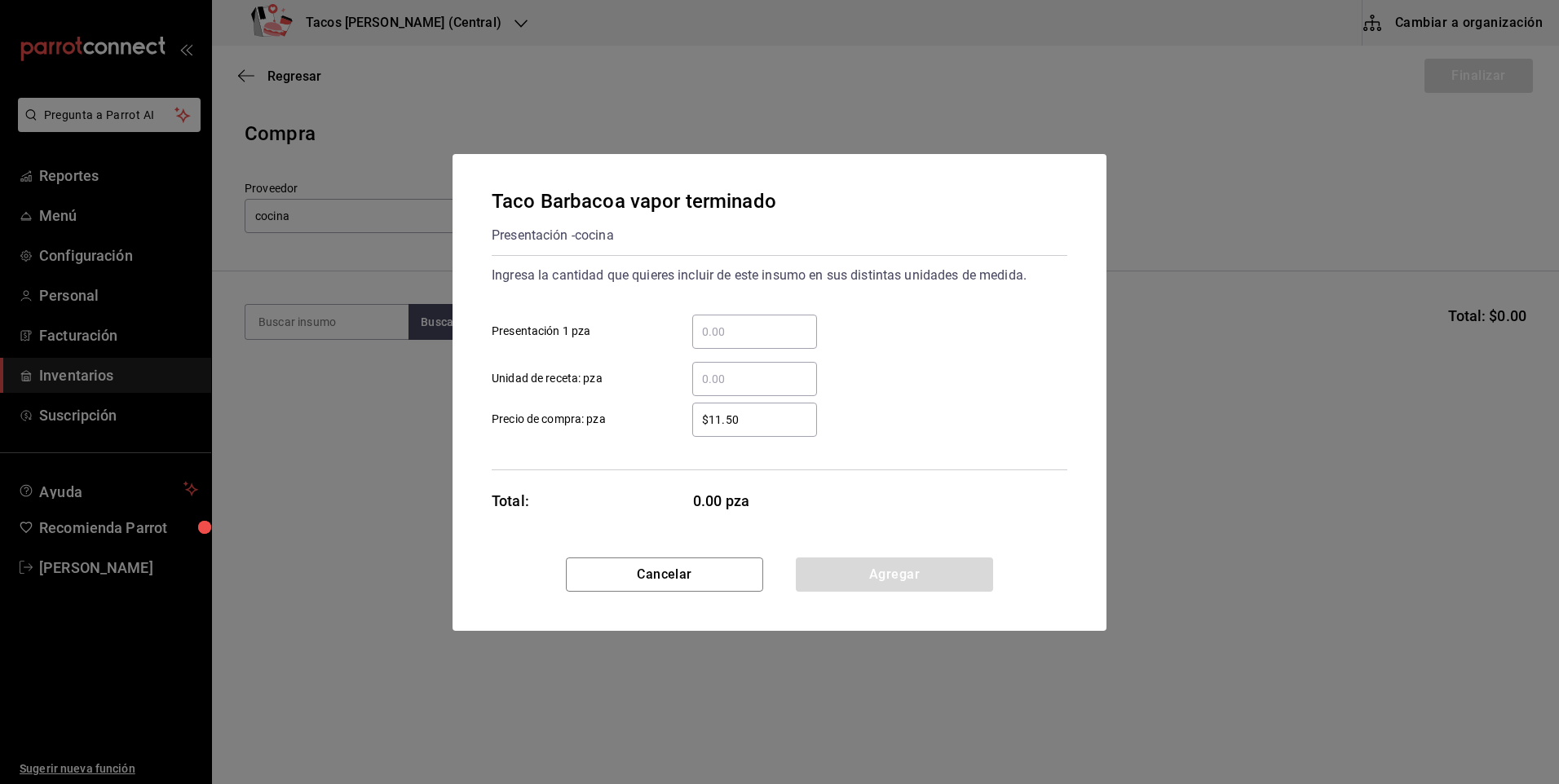
click at [712, 320] on div "​" at bounding box center [755, 332] width 125 height 34
click at [712, 322] on input "​ Presentación 1 pza" at bounding box center [755, 332] width 125 height 20
type input "20"
click at [883, 580] on button "Agregar" at bounding box center [894, 575] width 197 height 34
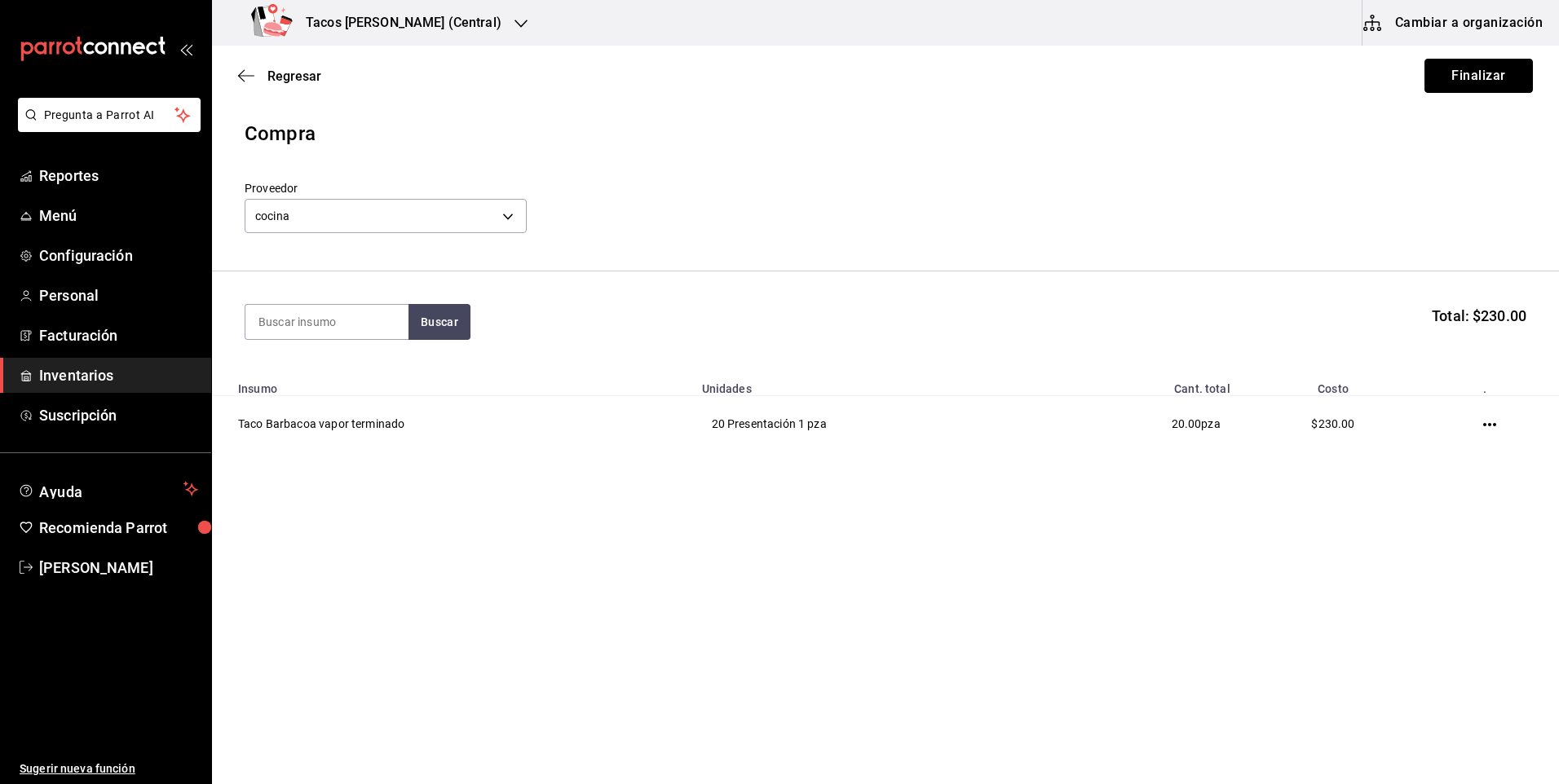
click at [1507, 62] on button "Finalizar" at bounding box center [1479, 76] width 109 height 34
